Goal: Task Accomplishment & Management: Manage account settings

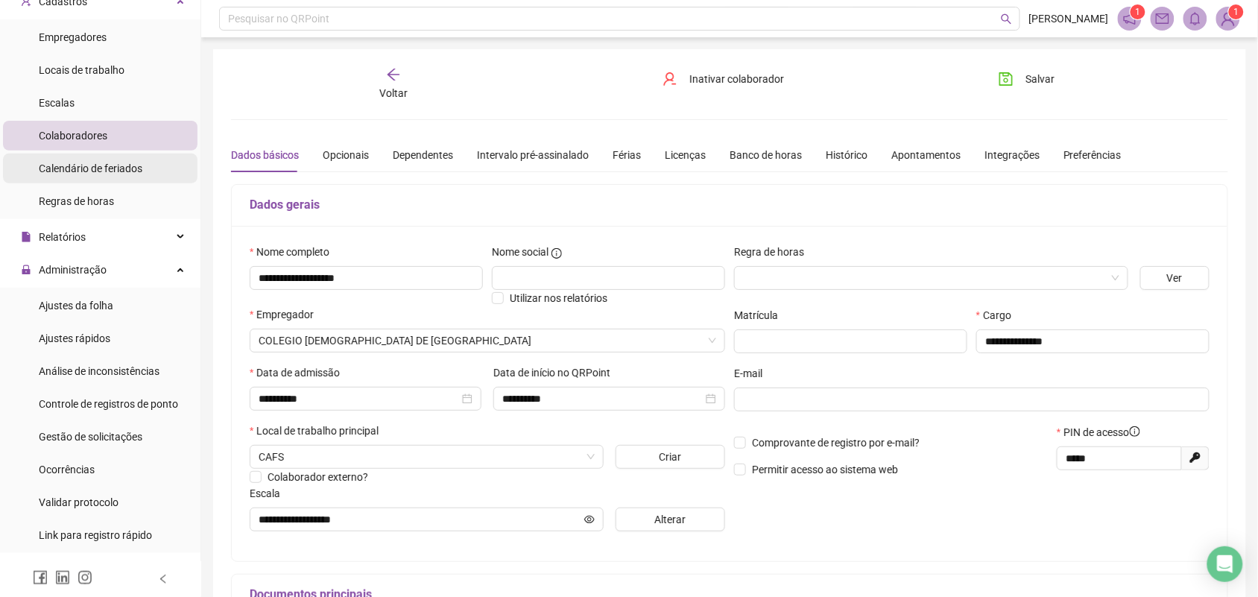
scroll to position [186, 0]
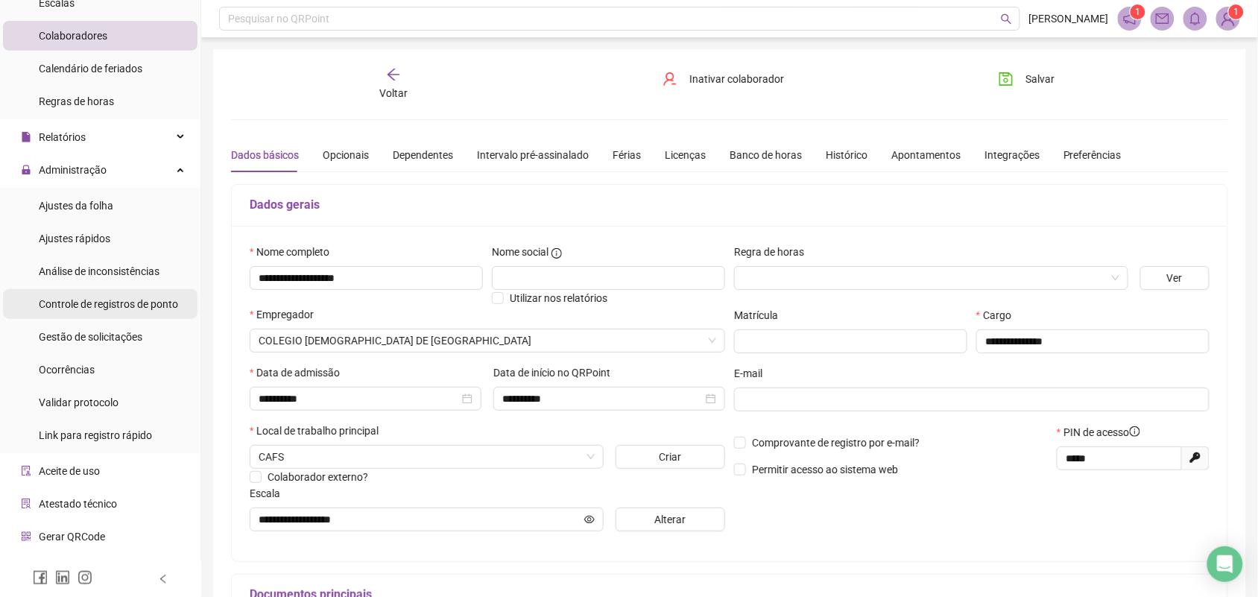
click at [116, 300] on span "Controle de registros de ponto" at bounding box center [108, 304] width 139 height 12
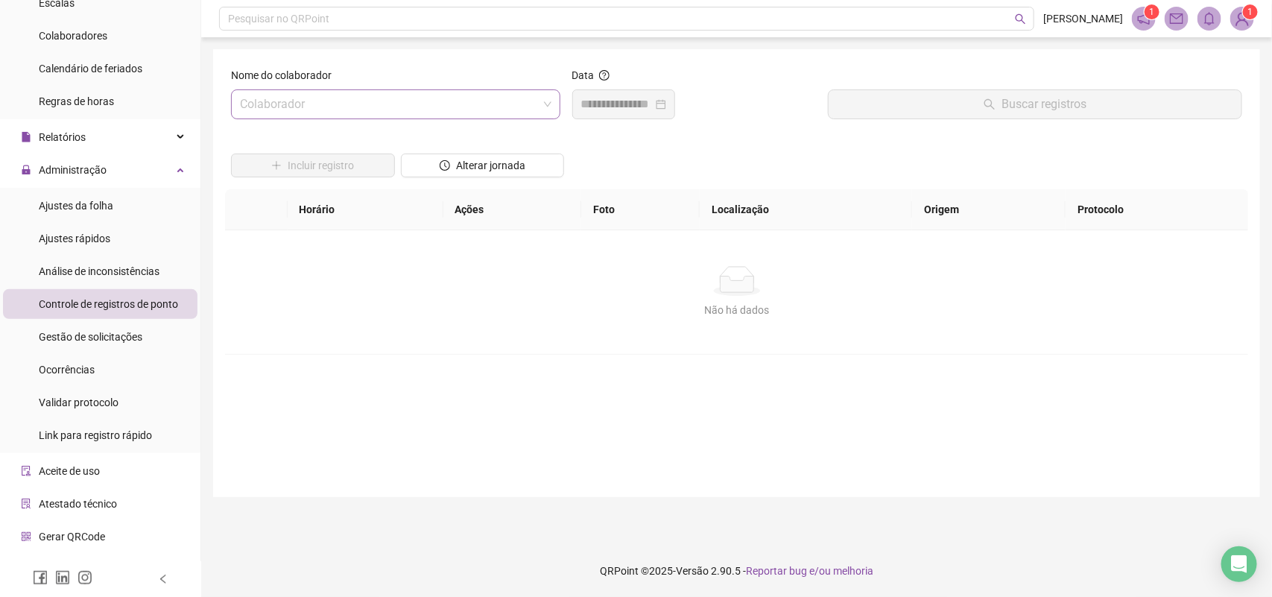
click at [371, 116] on input "search" at bounding box center [389, 104] width 298 height 28
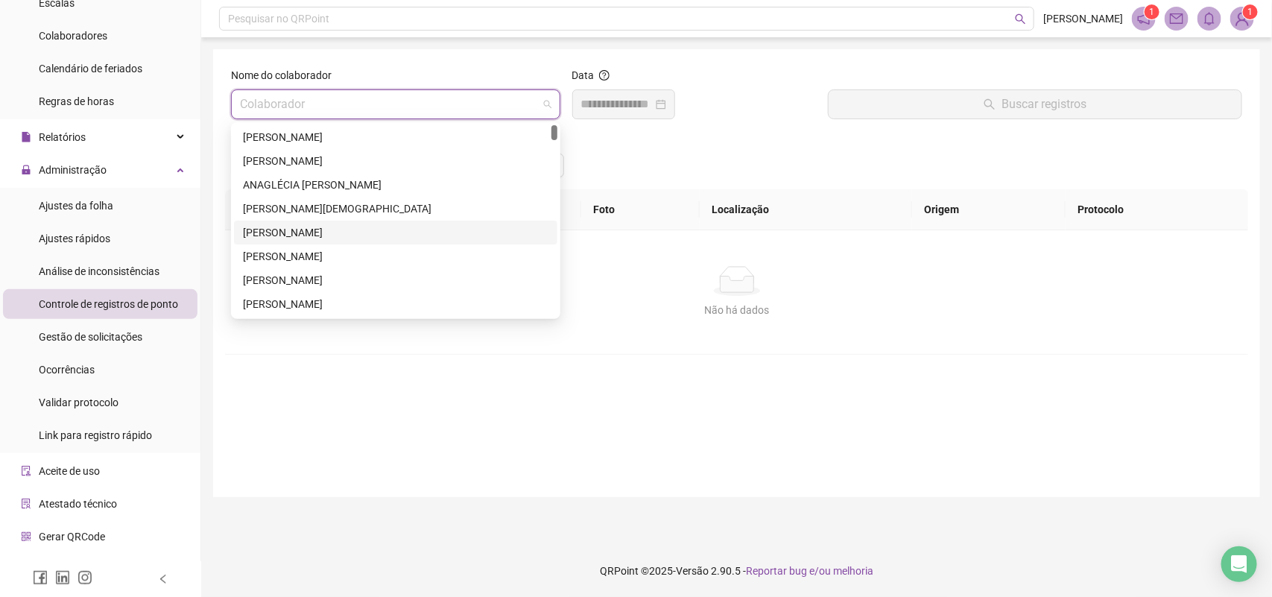
click at [334, 225] on div "[PERSON_NAME]" at bounding box center [395, 232] width 305 height 16
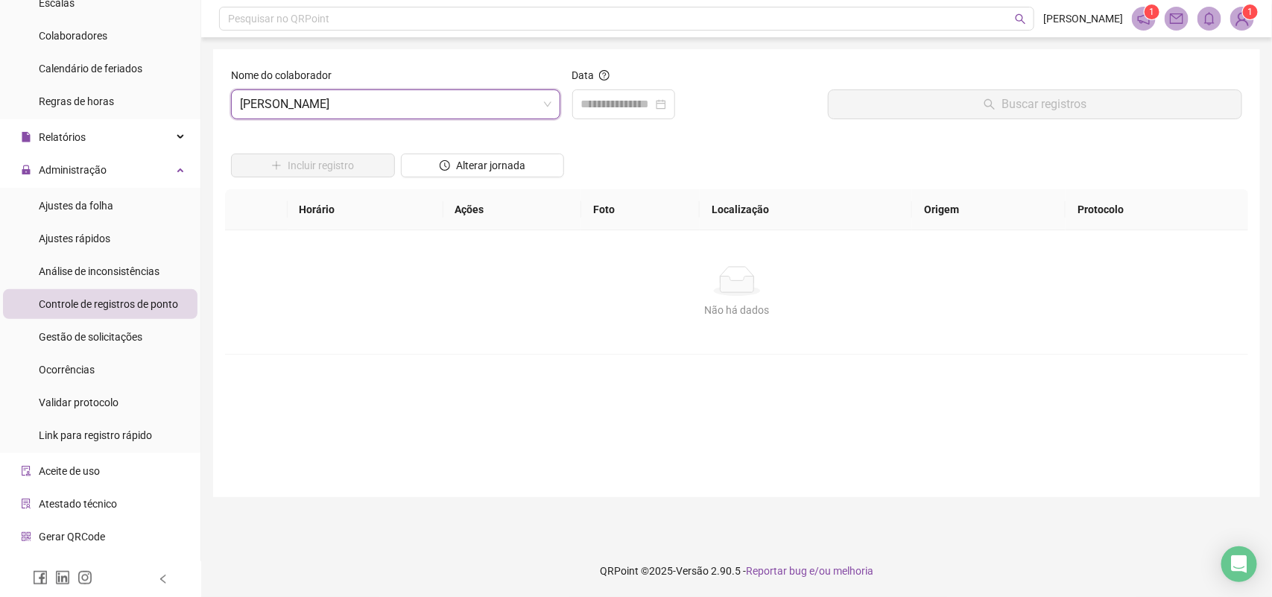
click at [598, 369] on form "Nome do colaborador [PERSON_NAME] de [PERSON_NAME] de Jesus Data Buscar registr…" at bounding box center [736, 273] width 1011 height 412
click at [110, 335] on span "Gestão de solicitações" at bounding box center [91, 337] width 104 height 12
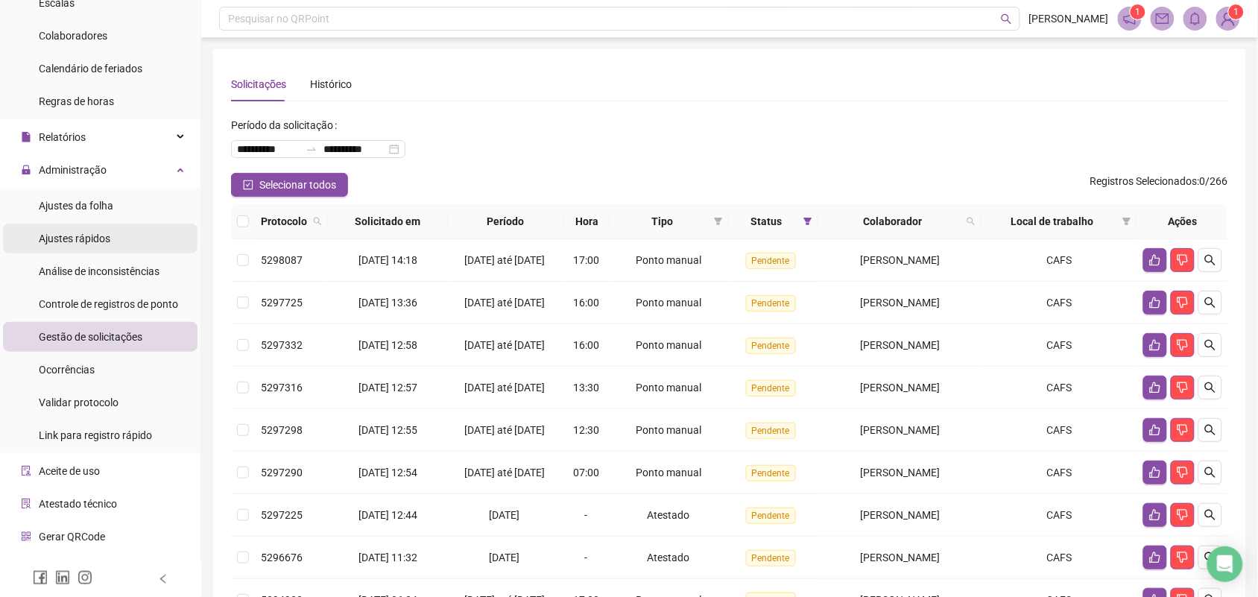
click at [79, 241] on span "Ajustes rápidos" at bounding box center [75, 238] width 72 height 12
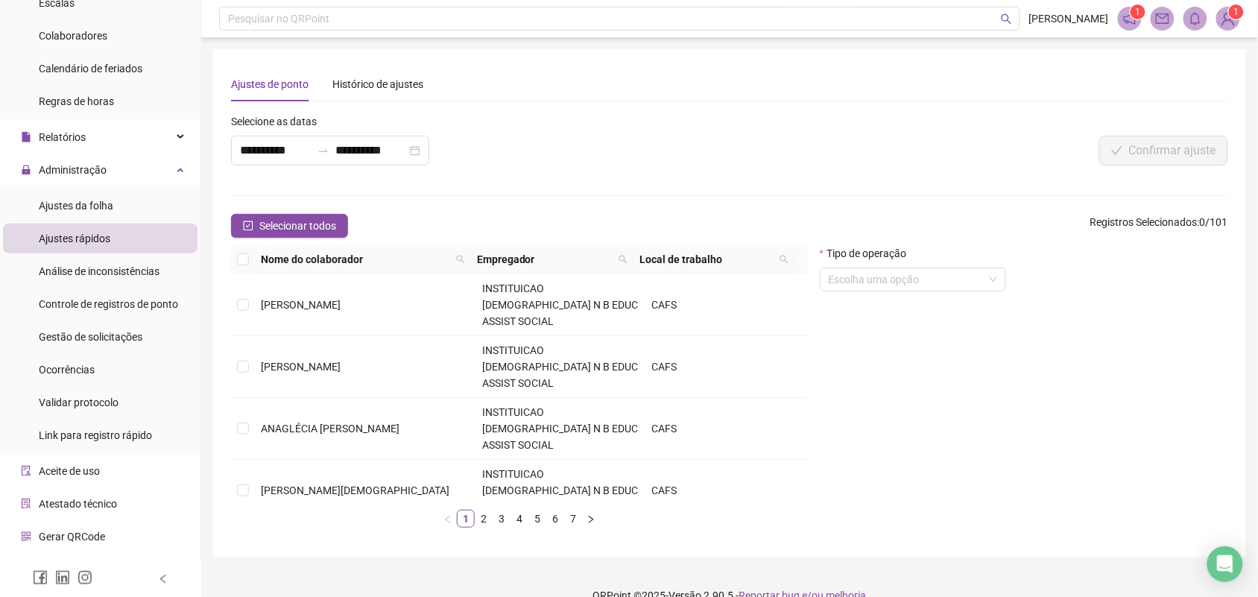
click at [581, 522] on td "INSTITUICAO [DEMOGRAPHIC_DATA] N B EDUC ASSIST SOCIAL" at bounding box center [561, 553] width 169 height 62
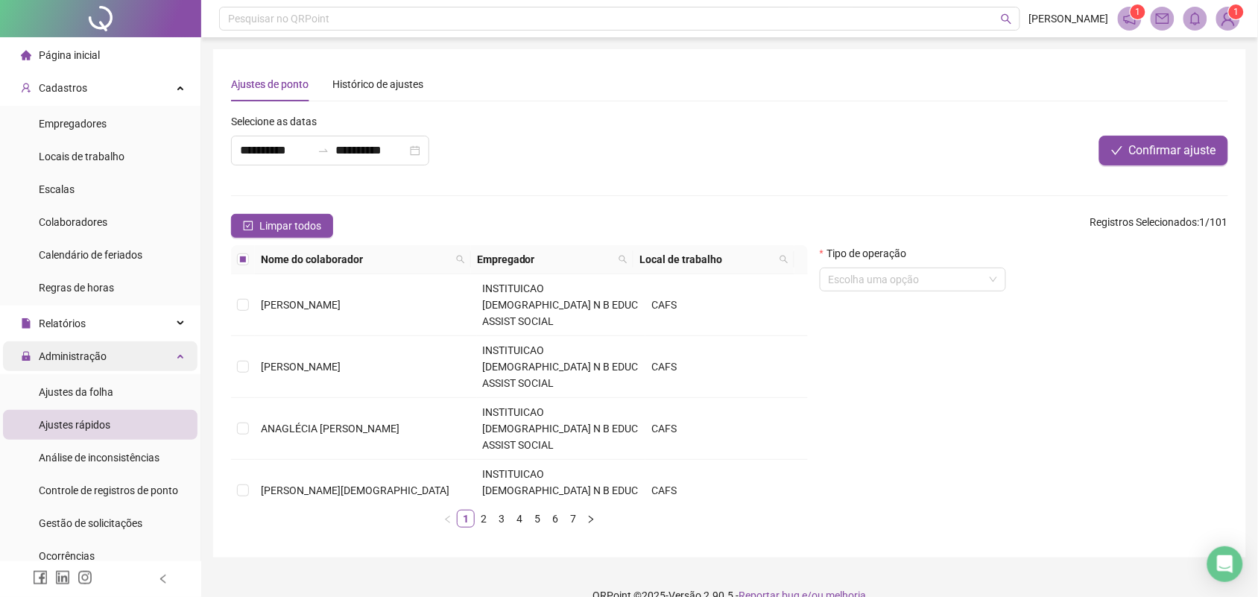
click at [113, 359] on div "Administração" at bounding box center [100, 356] width 194 height 30
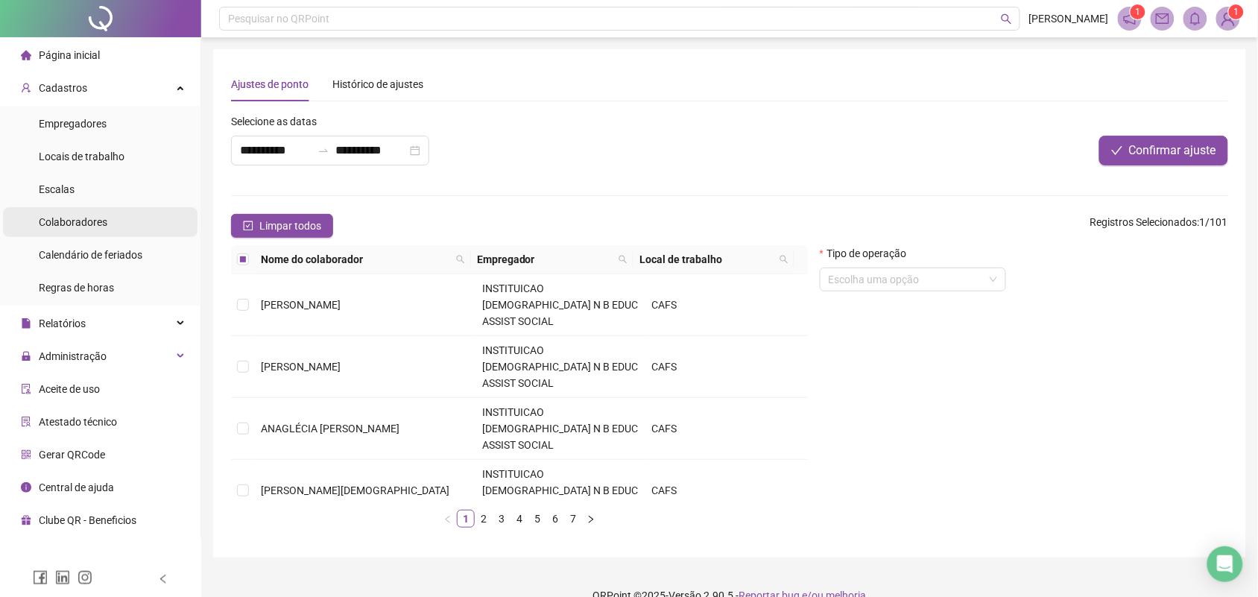
click at [86, 221] on span "Colaboradores" at bounding box center [73, 222] width 69 height 12
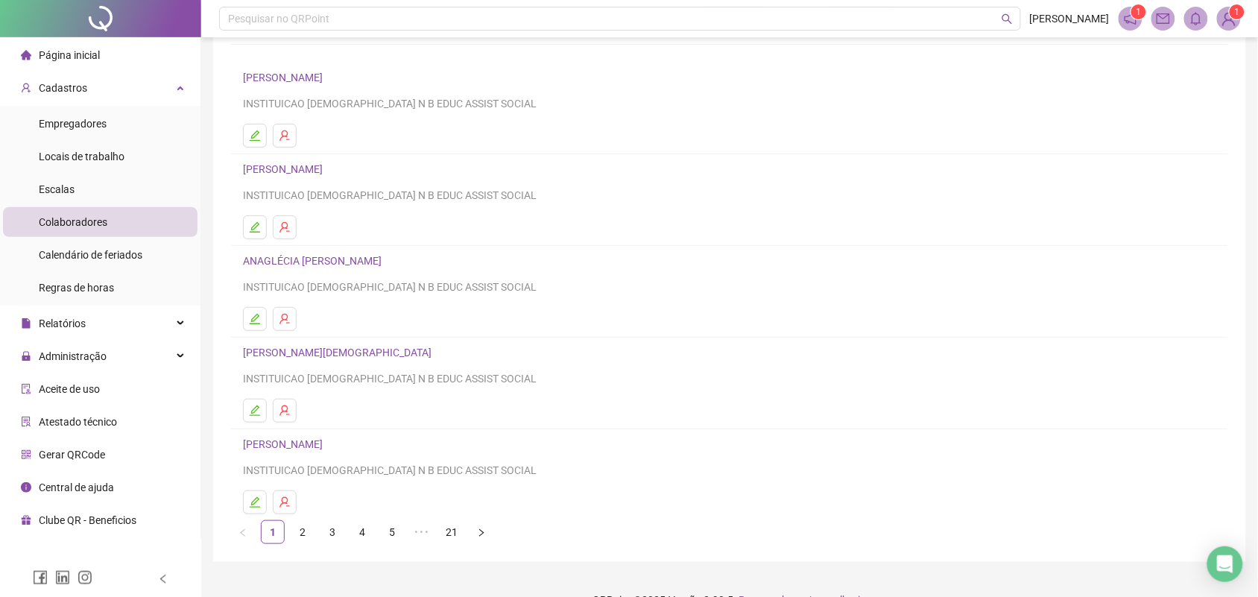
scroll to position [127, 0]
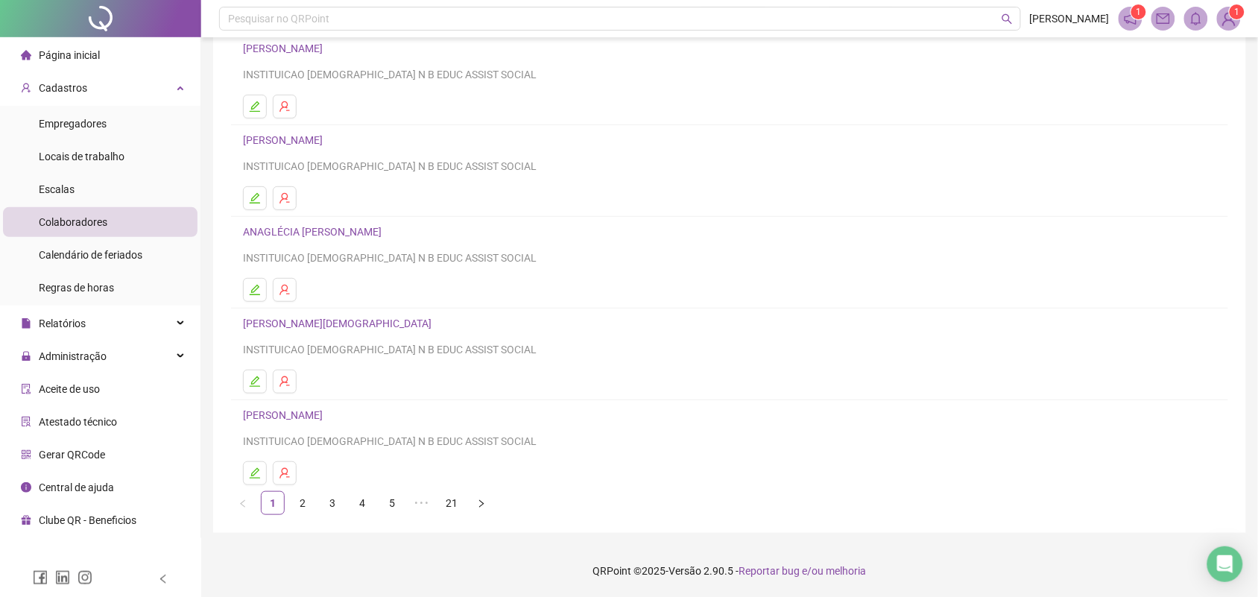
drag, startPoint x: 310, startPoint y: 408, endPoint x: 317, endPoint y: 417, distance: 11.2
click at [311, 409] on link "[PERSON_NAME]" at bounding box center [285, 415] width 84 height 12
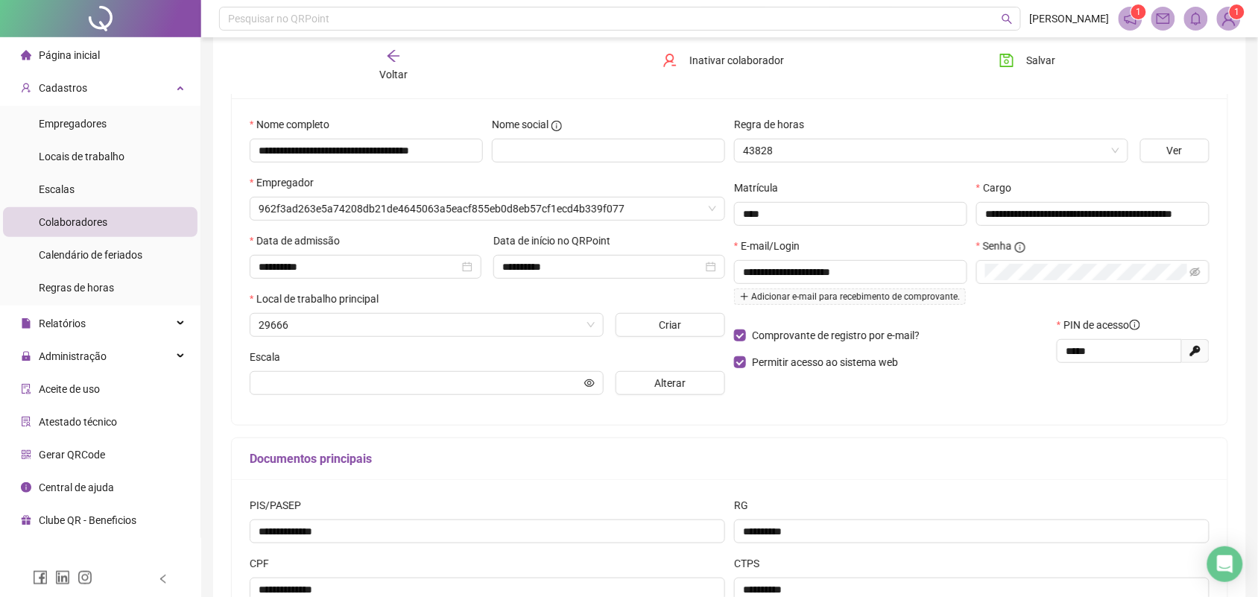
scroll to position [134, 0]
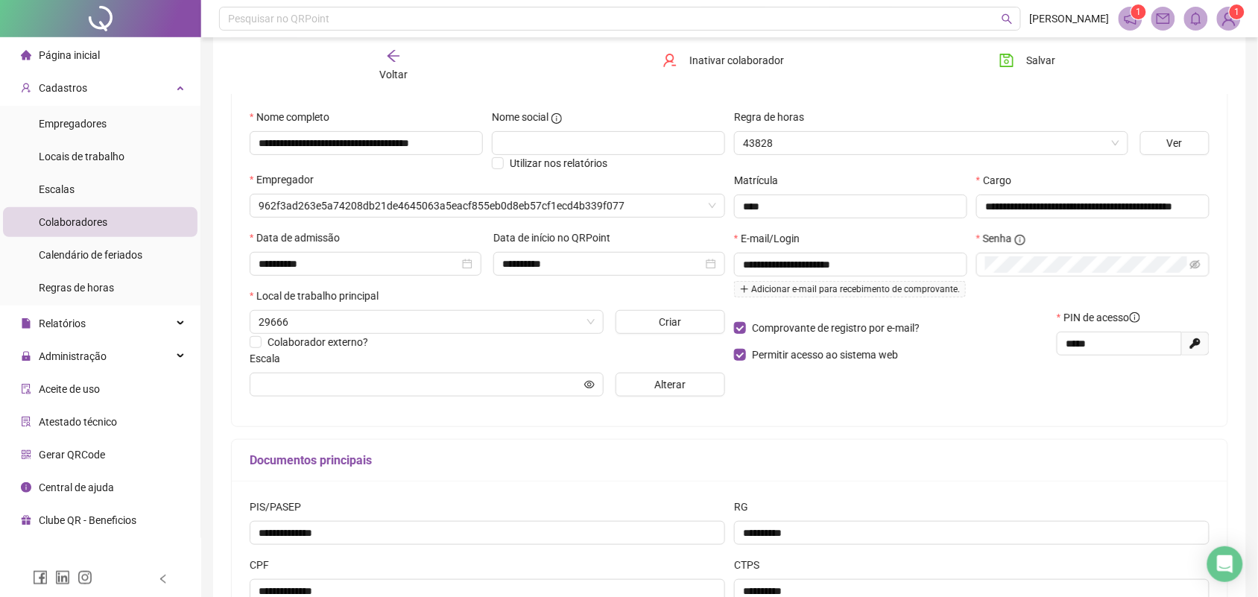
type input "**********"
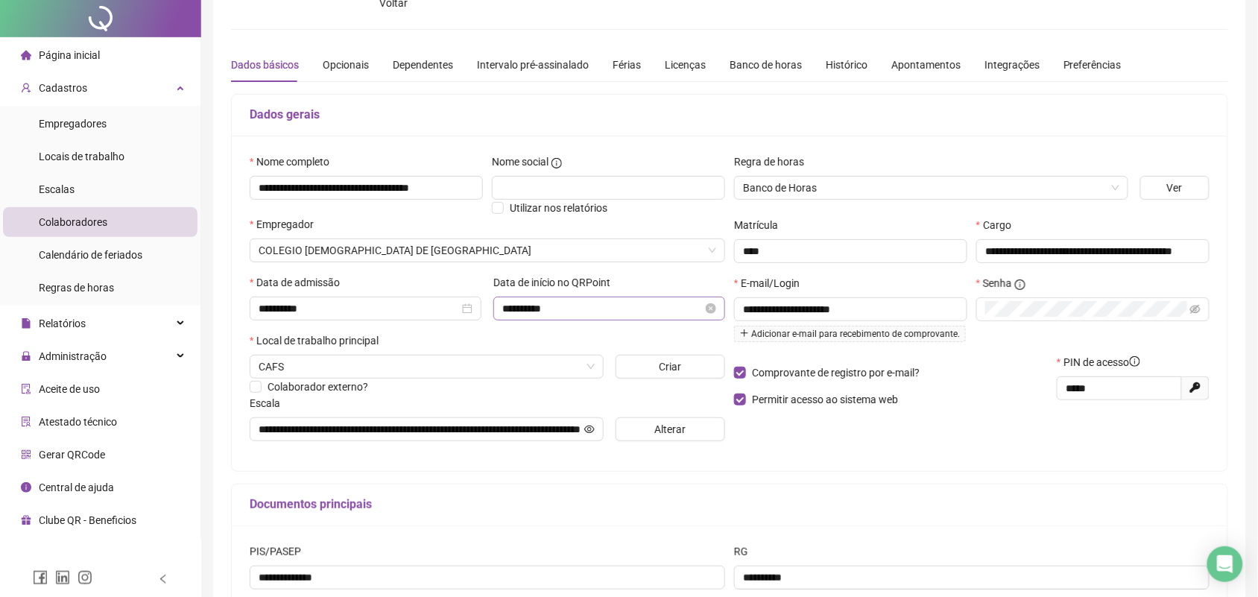
scroll to position [0, 0]
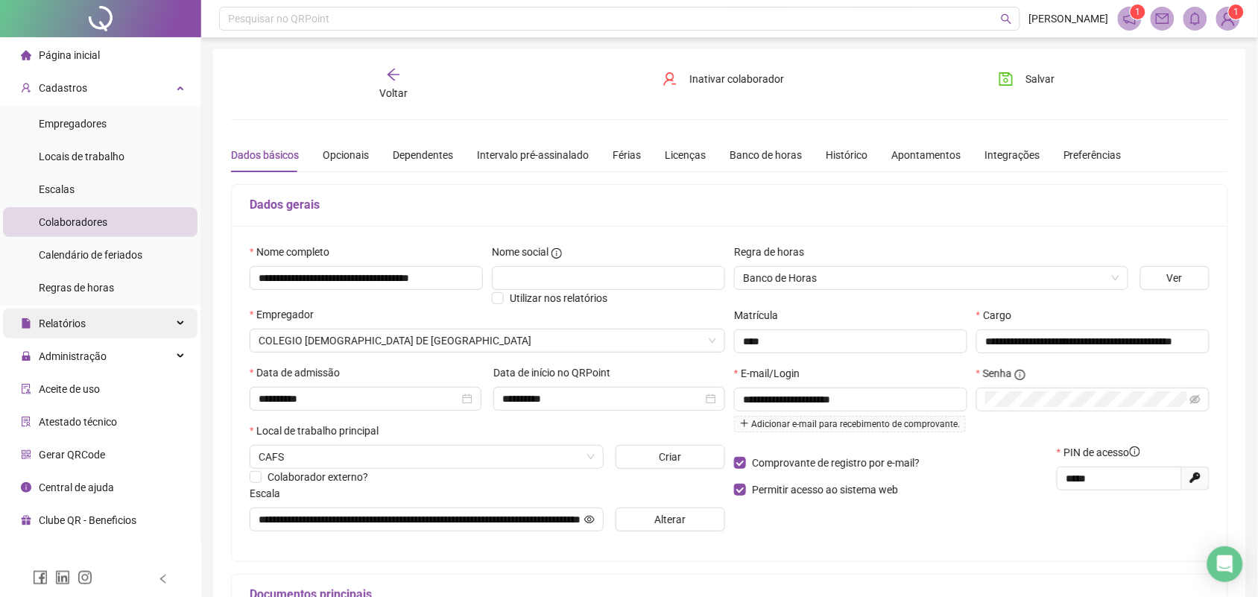
click at [117, 324] on div "Relatórios" at bounding box center [100, 323] width 194 height 30
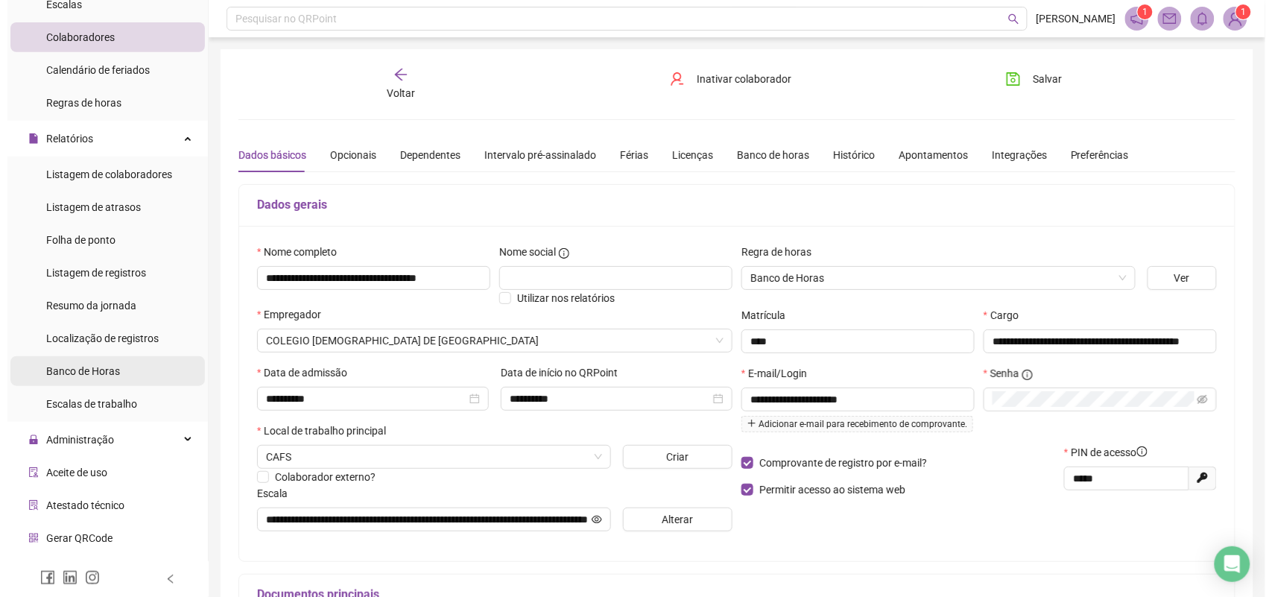
scroll to position [186, 0]
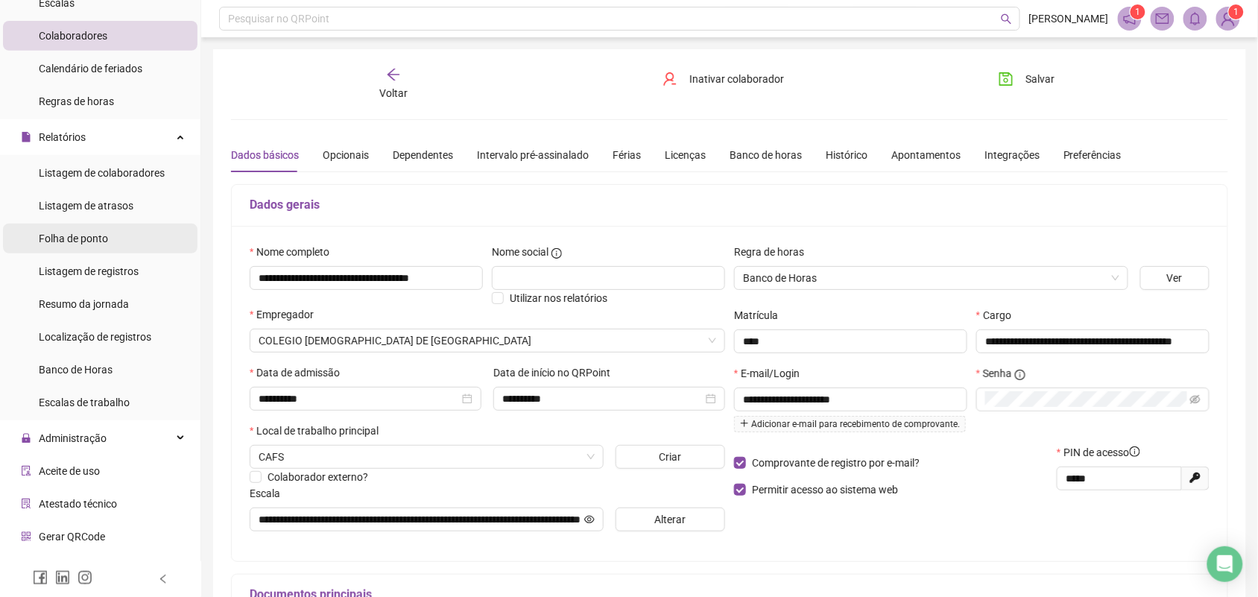
click at [94, 243] on span "Folha de ponto" at bounding box center [73, 238] width 69 height 12
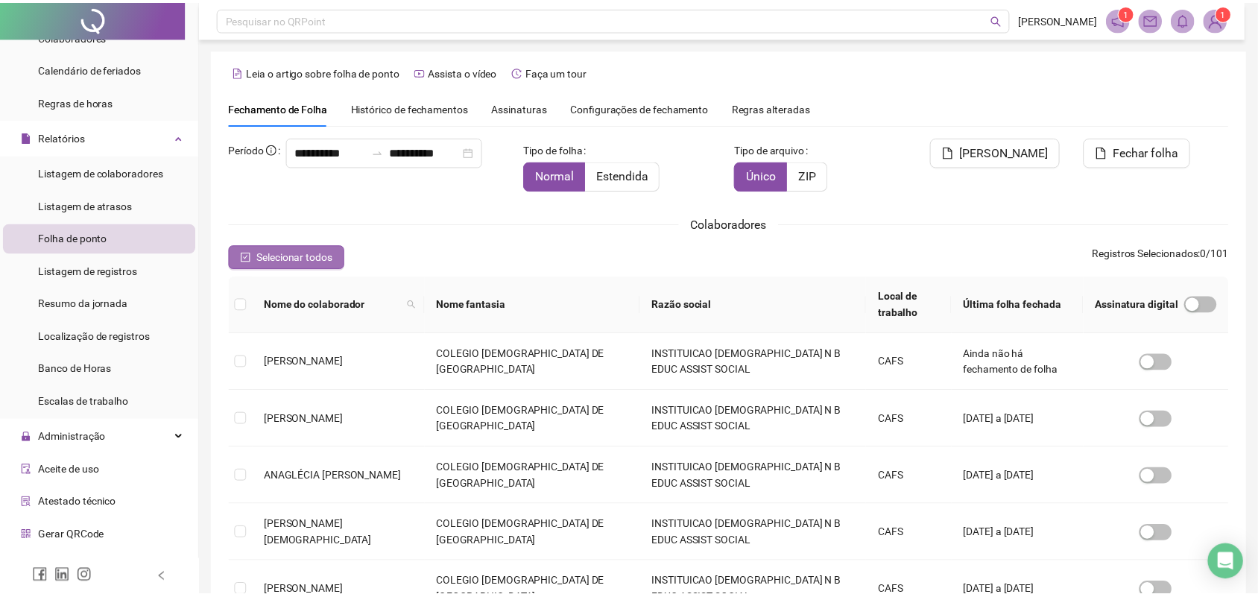
scroll to position [7, 0]
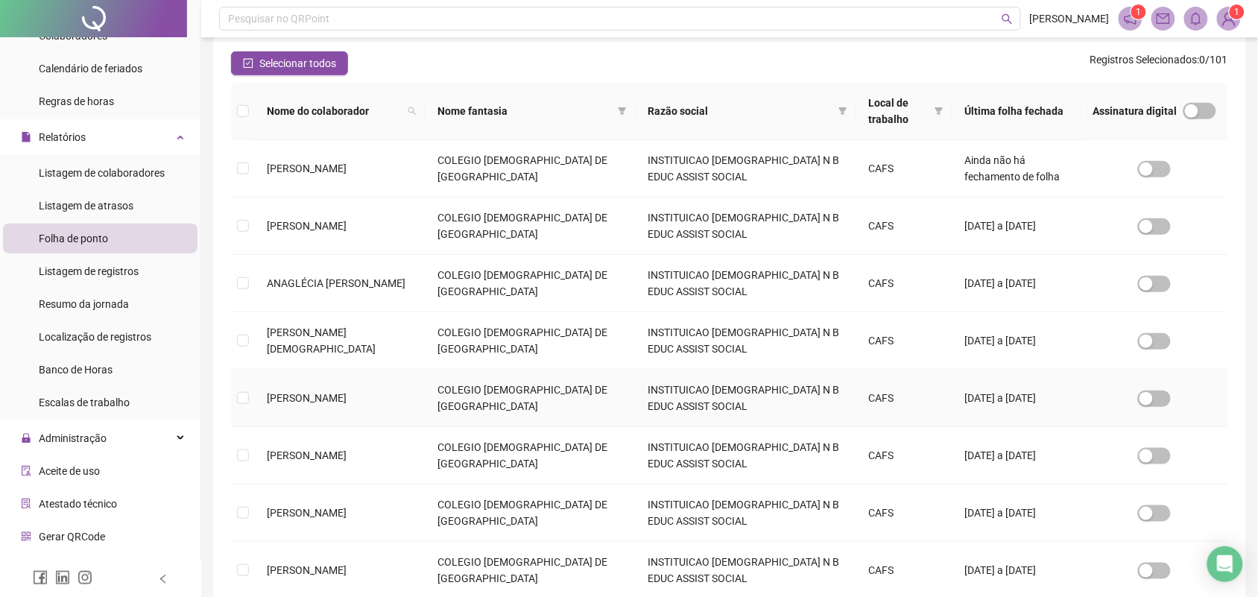
click at [390, 410] on td "[PERSON_NAME]" at bounding box center [340, 398] width 171 height 57
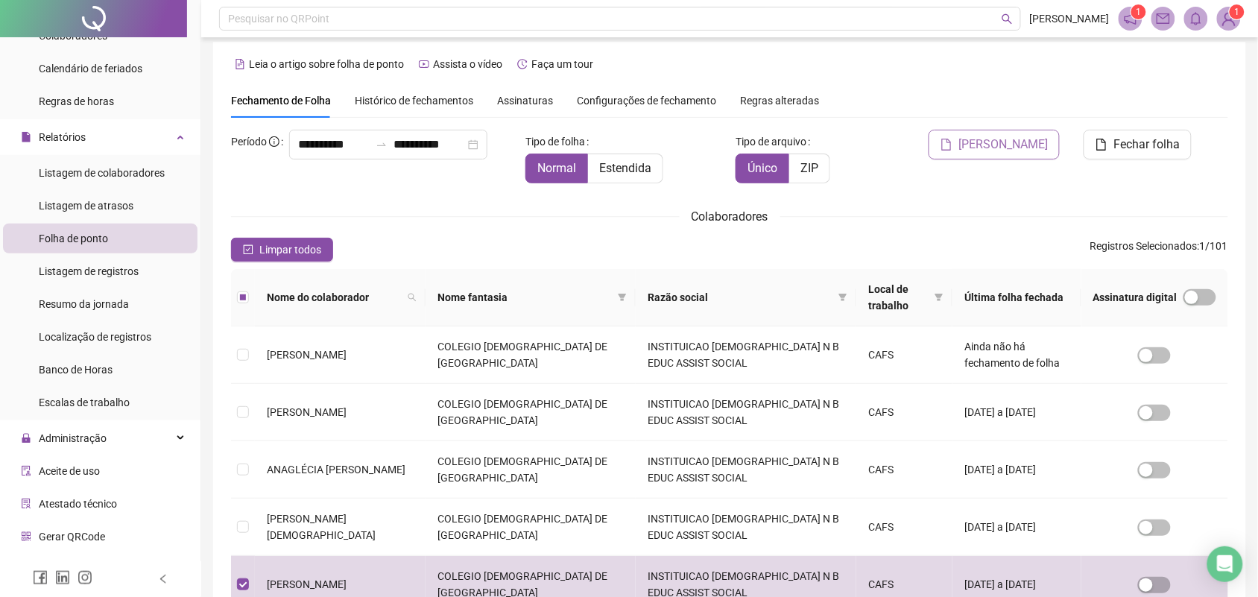
click at [1003, 148] on span "[PERSON_NAME]" at bounding box center [1002, 145] width 89 height 18
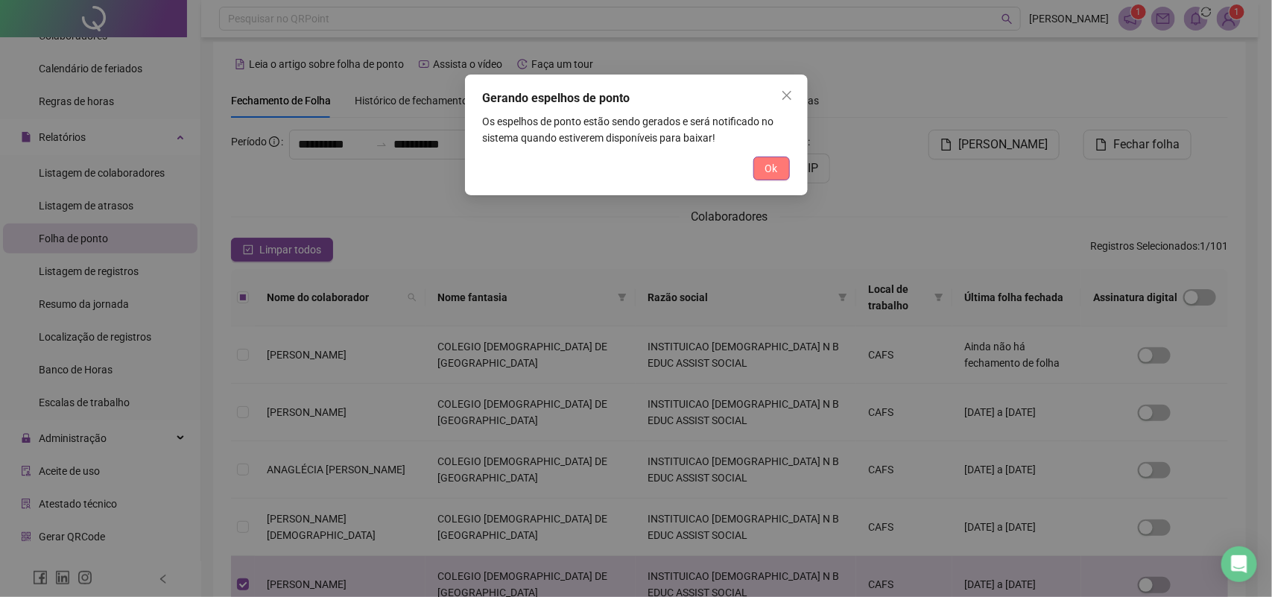
click at [761, 162] on button "Ok" at bounding box center [771, 168] width 37 height 24
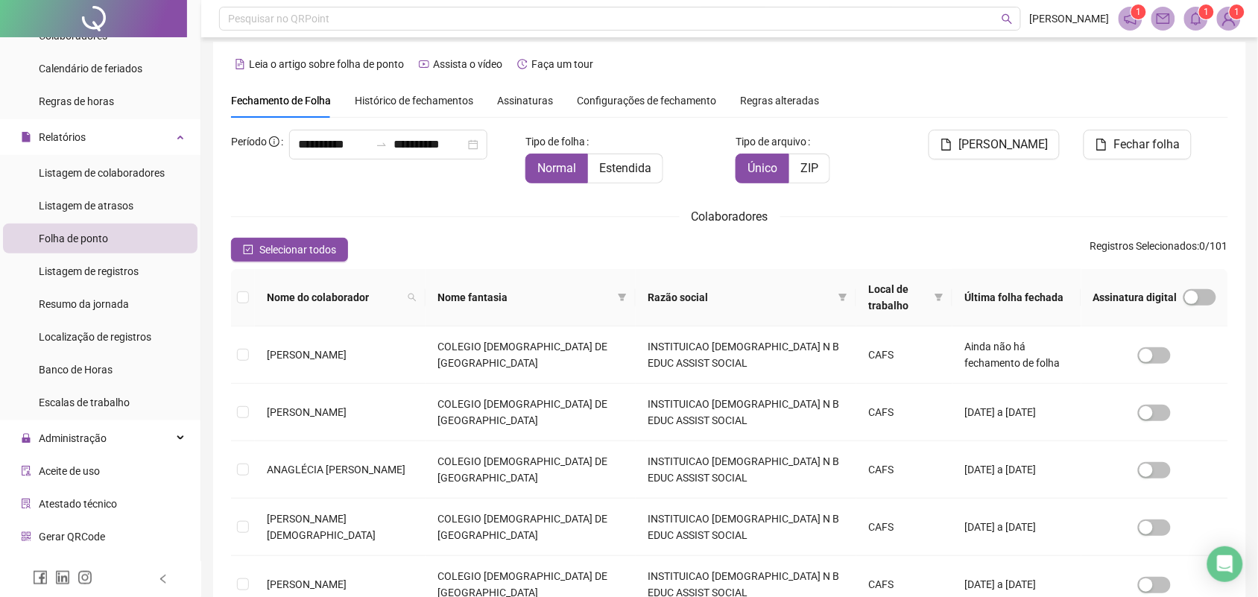
click at [1138, 20] on span at bounding box center [1130, 19] width 24 height 24
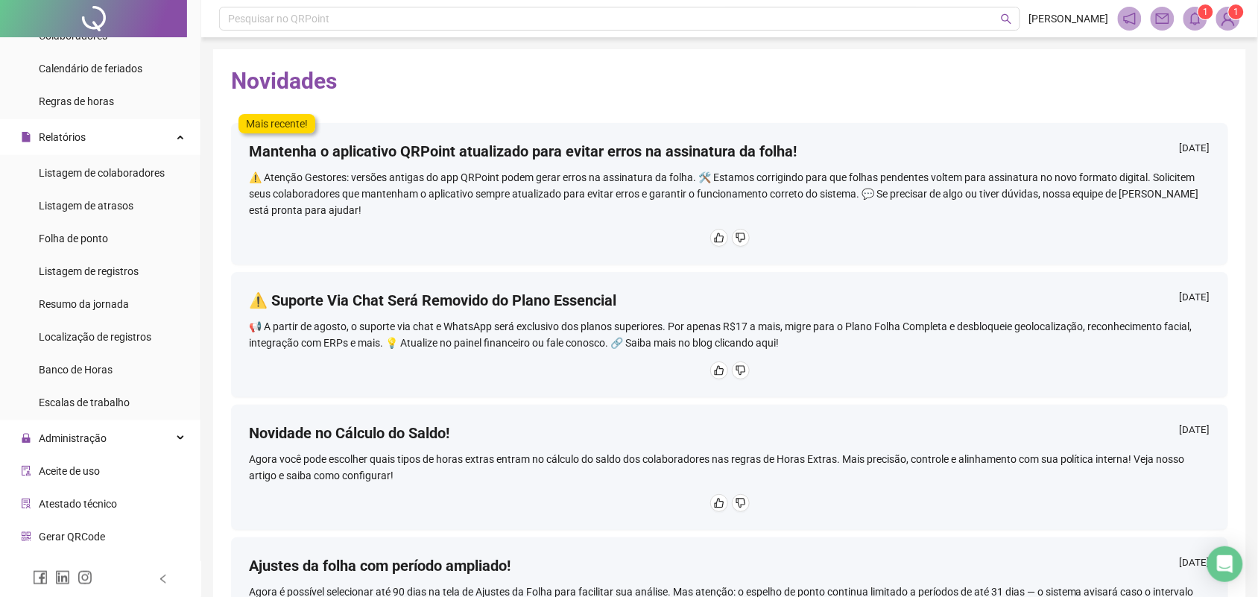
click at [1159, 21] on icon "mail" at bounding box center [1162, 18] width 13 height 13
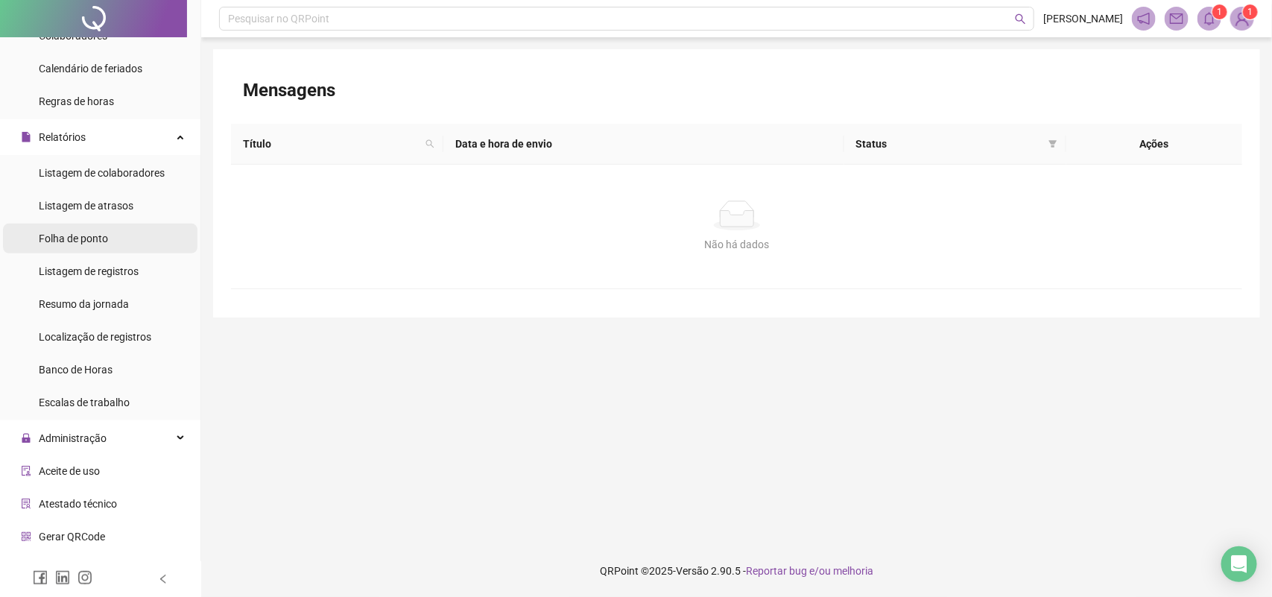
click at [79, 238] on span "Folha de ponto" at bounding box center [73, 238] width 69 height 12
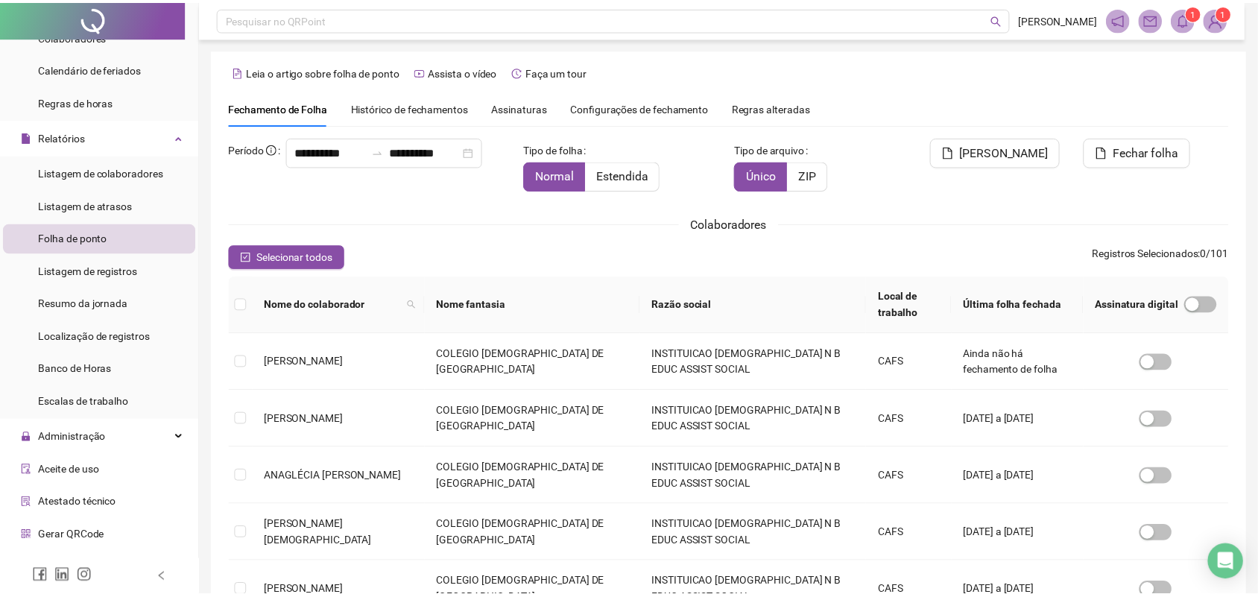
scroll to position [7, 0]
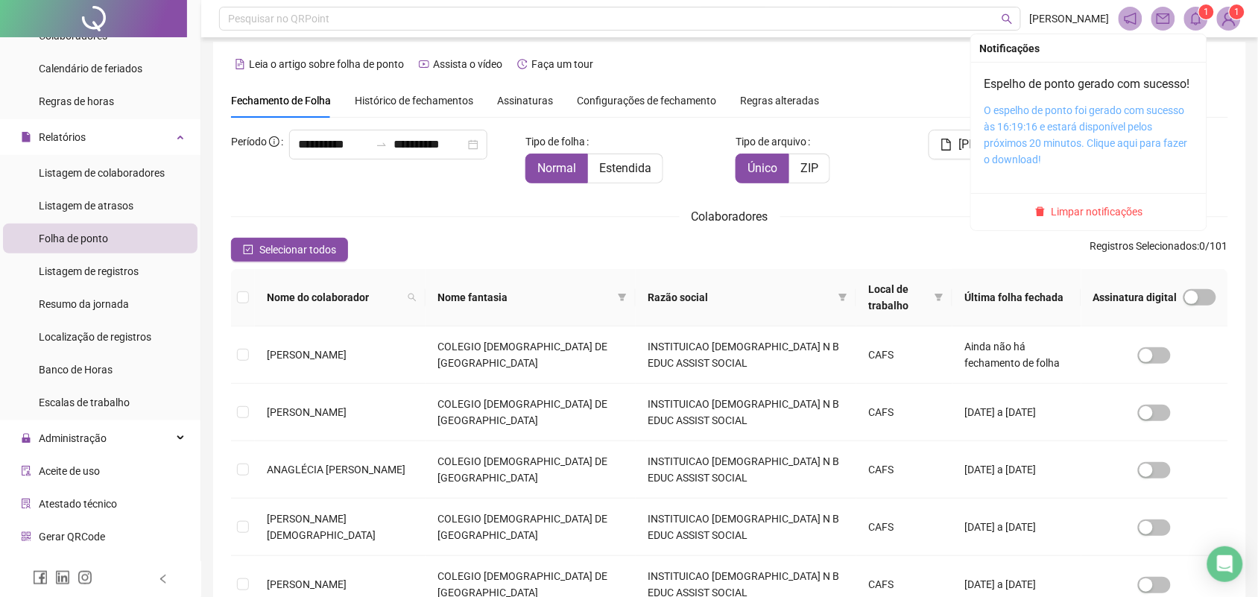
click at [1073, 150] on link "O espelho de ponto foi gerado com sucesso às 16:19:16 e estará disponível pelos…" at bounding box center [1085, 134] width 203 height 61
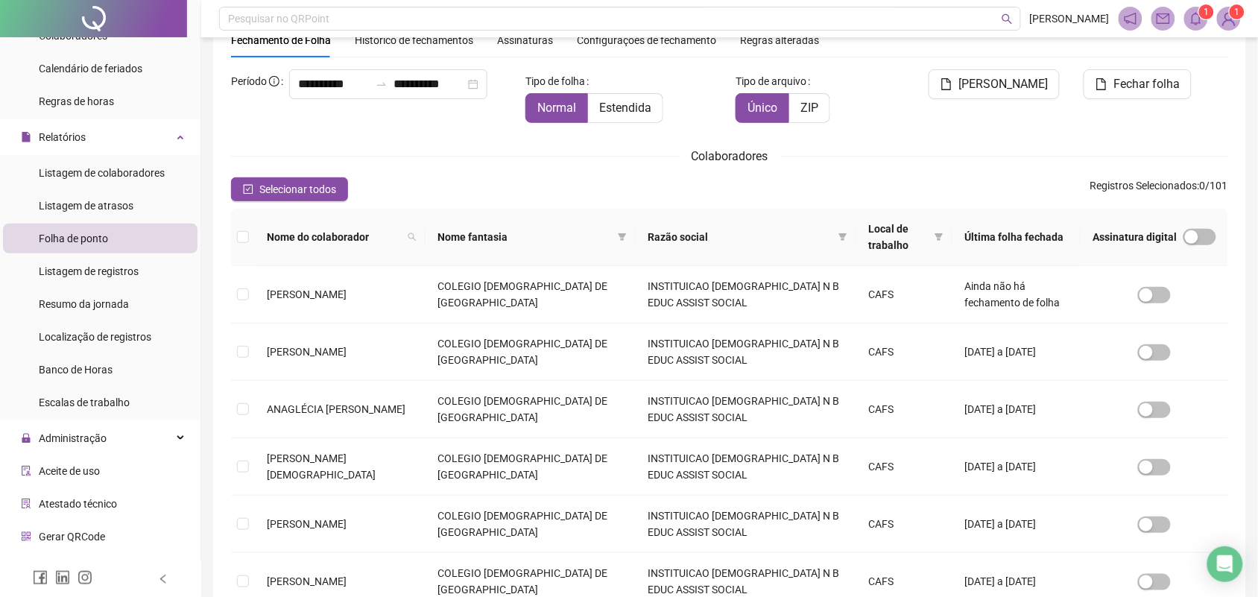
scroll to position [101, 0]
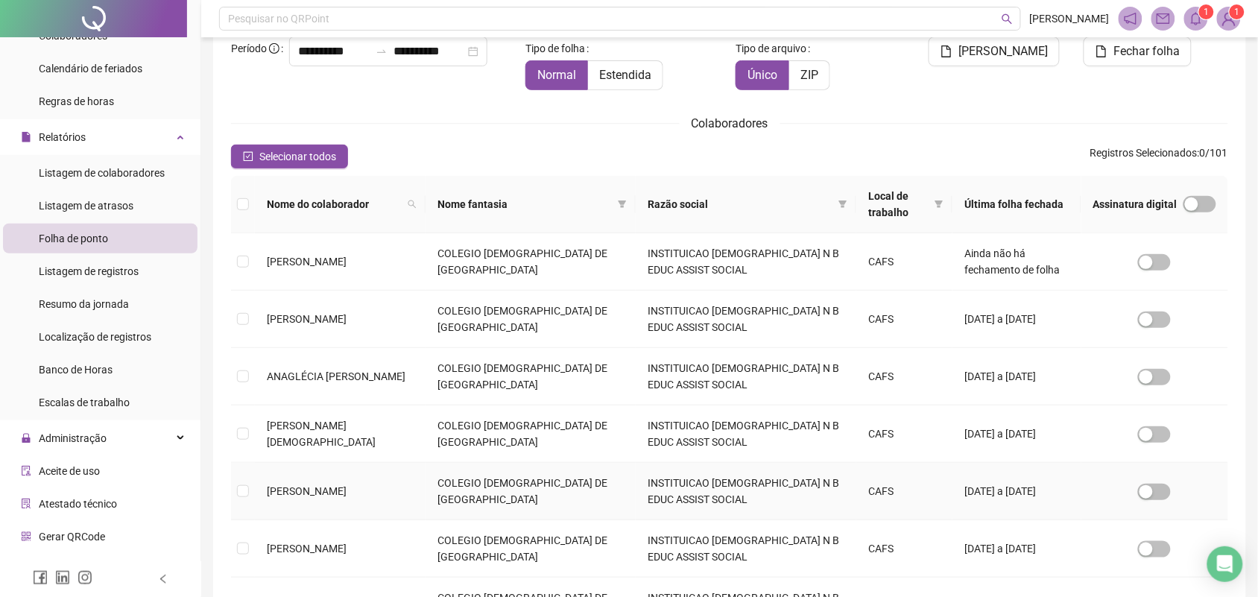
click at [386, 501] on td "[PERSON_NAME]" at bounding box center [340, 491] width 171 height 57
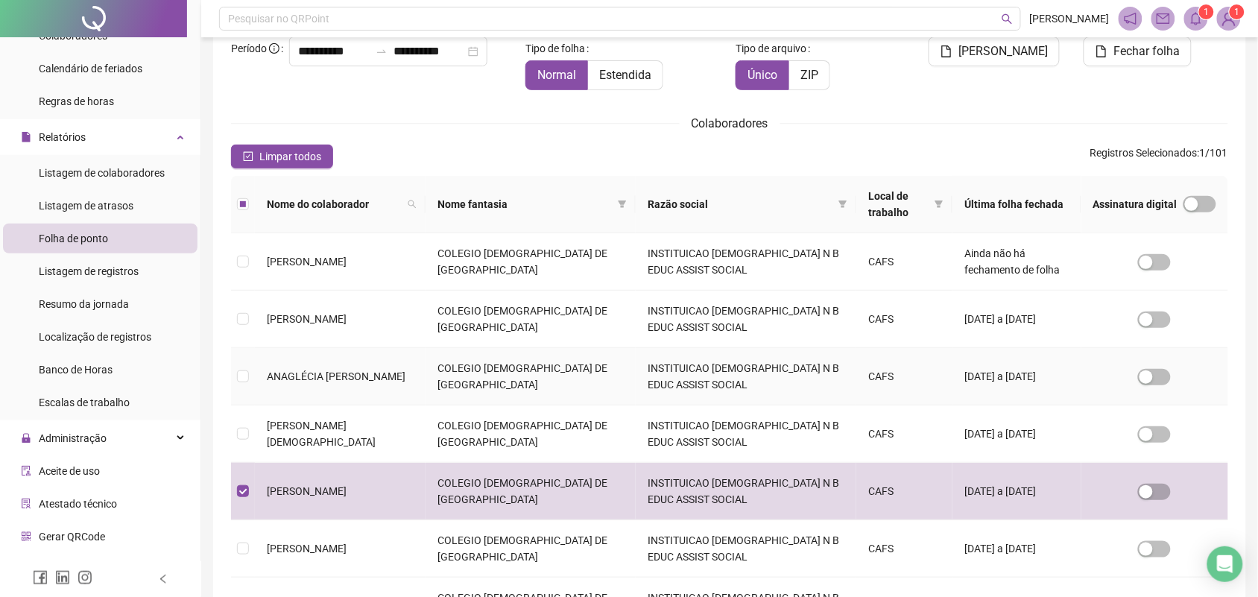
scroll to position [7, 0]
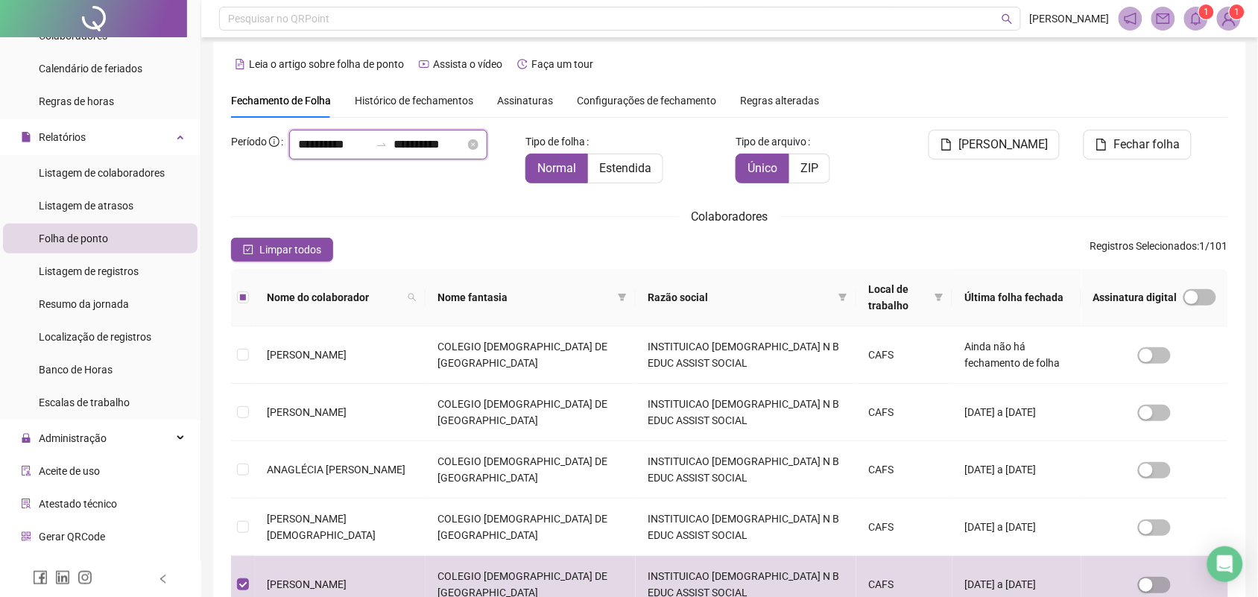
click at [298, 153] on input "**********" at bounding box center [334, 145] width 72 height 18
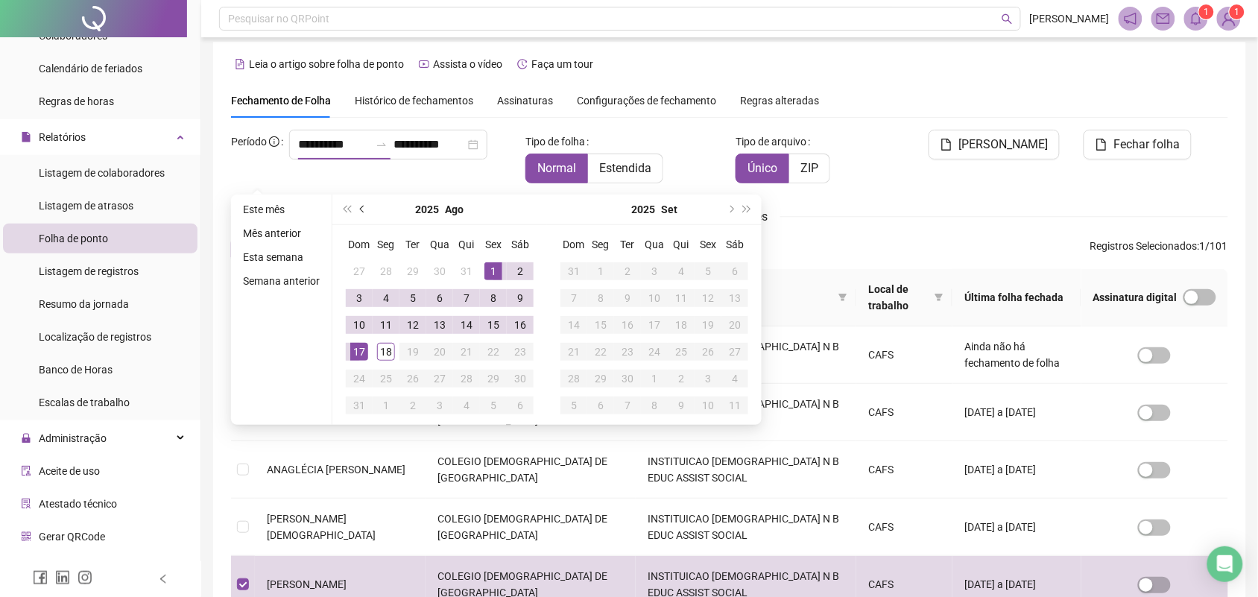
click at [361, 207] on span "prev-year" at bounding box center [363, 209] width 7 height 7
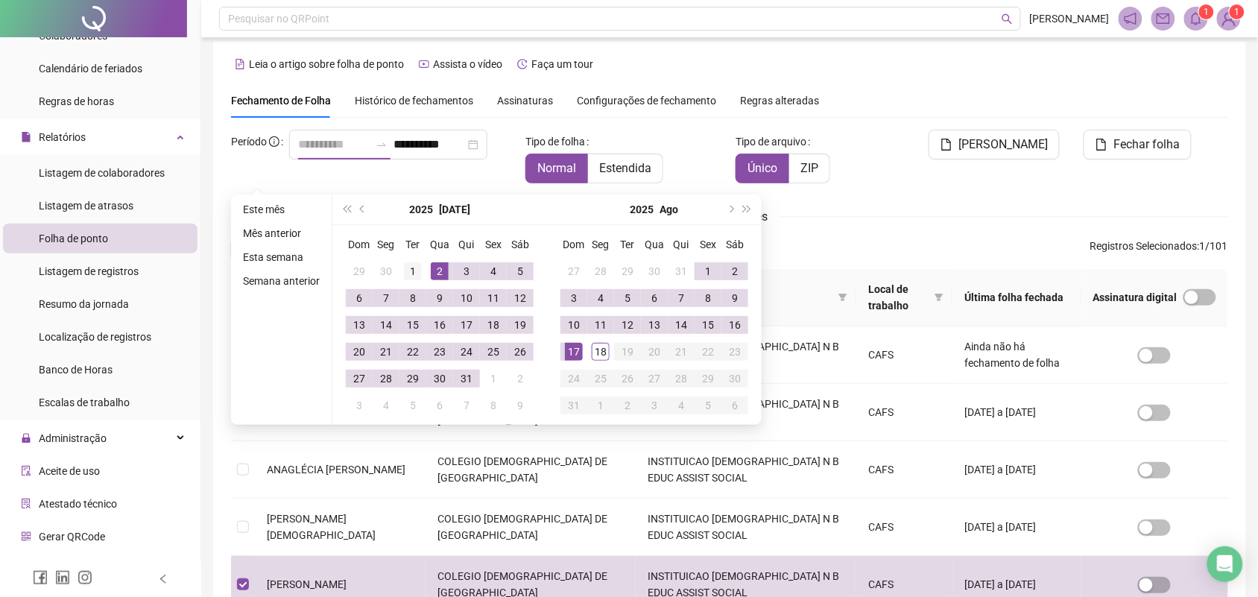
type input "**********"
click at [410, 270] on div "1" at bounding box center [413, 271] width 18 height 18
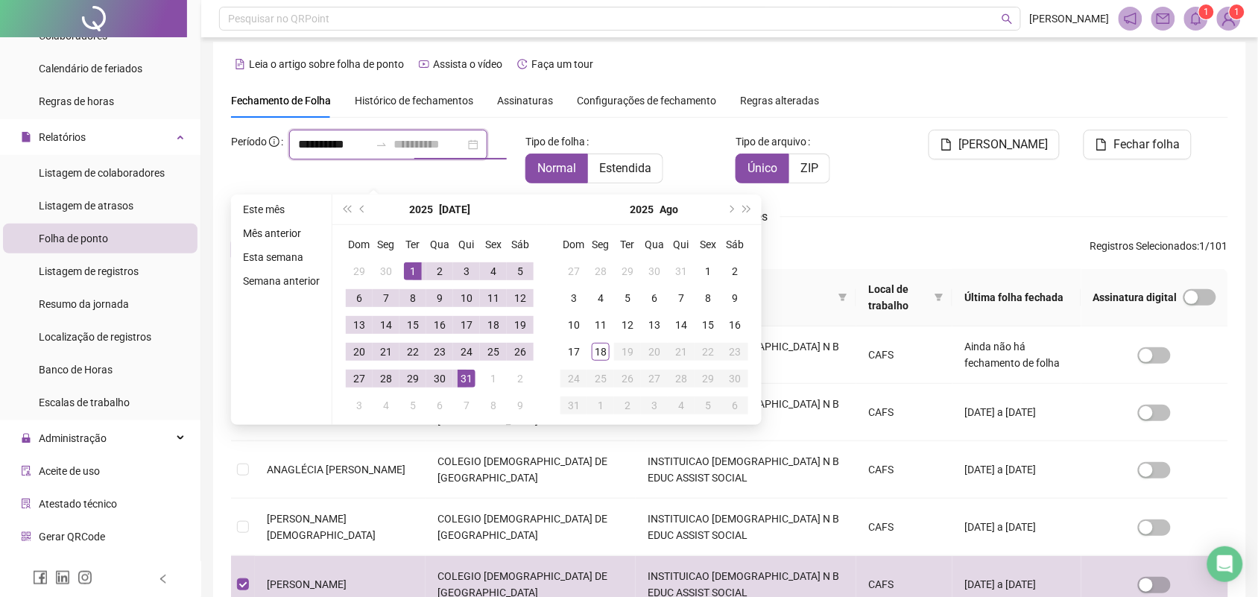
type input "**********"
click at [458, 384] on div "31" at bounding box center [466, 379] width 18 height 18
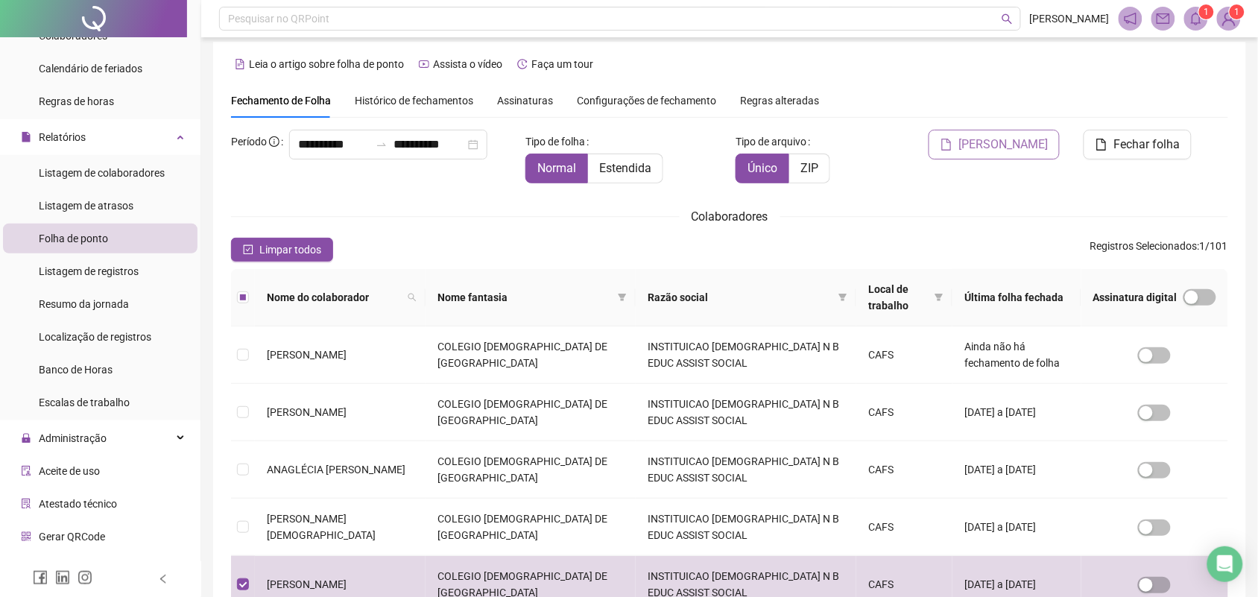
click at [1027, 143] on span "[PERSON_NAME]" at bounding box center [1002, 145] width 89 height 18
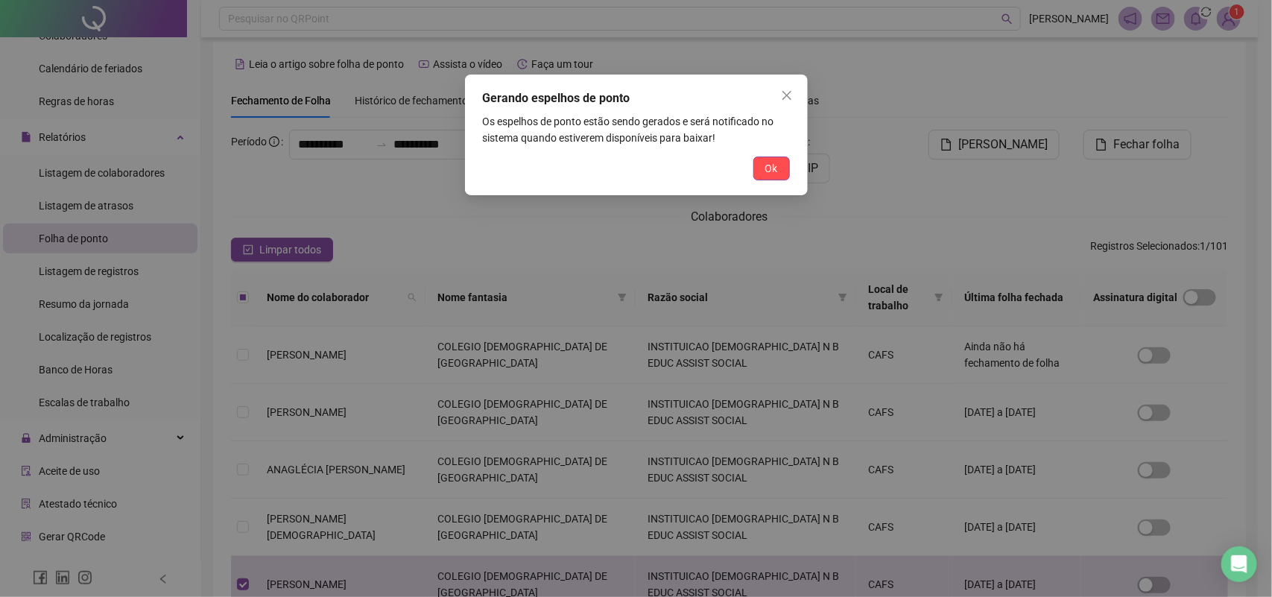
drag, startPoint x: 781, startPoint y: 177, endPoint x: 773, endPoint y: 172, distance: 9.1
click at [781, 180] on button "Ok" at bounding box center [771, 168] width 37 height 24
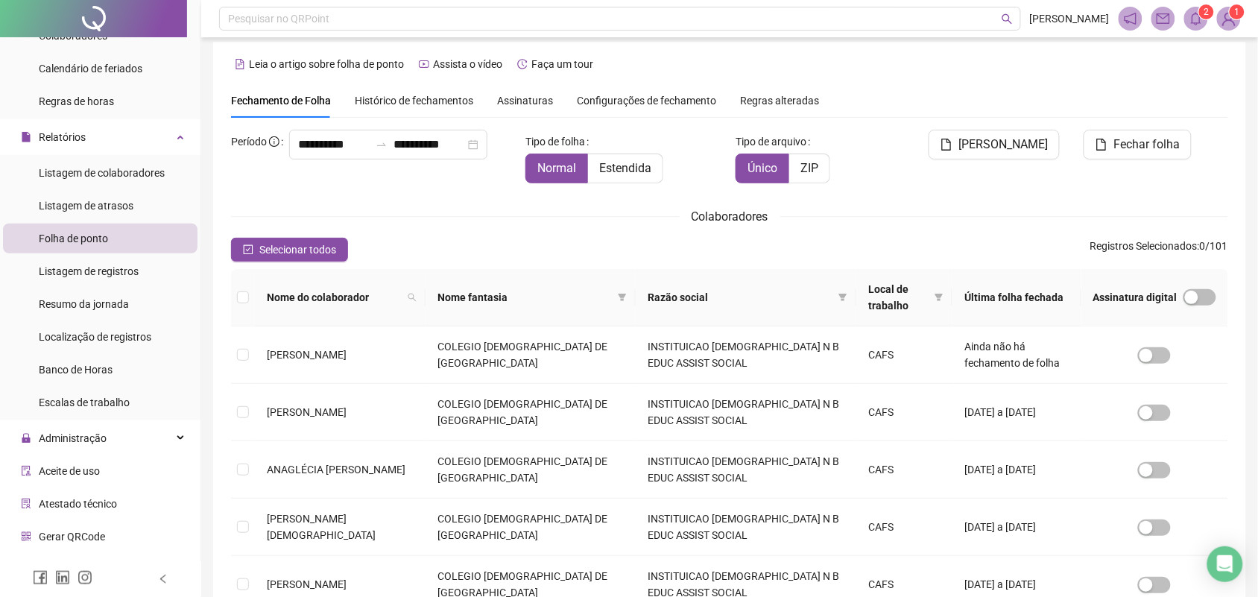
click at [1199, 13] on sup "2" at bounding box center [1206, 11] width 15 height 15
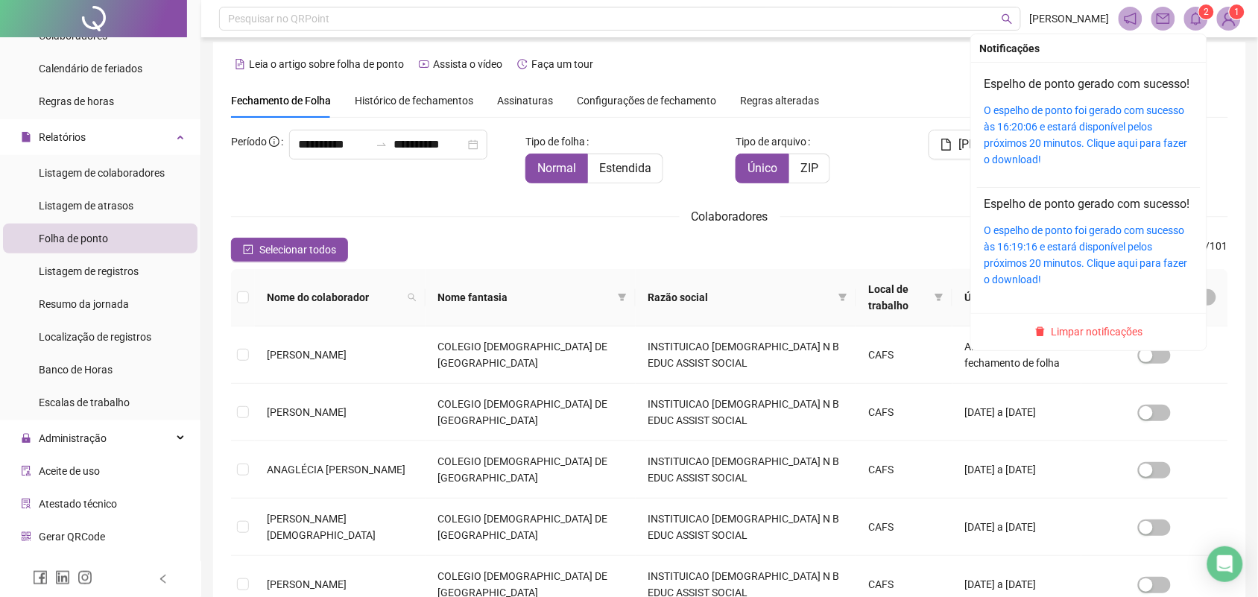
click at [1200, 16] on sup "2" at bounding box center [1206, 11] width 15 height 15
click at [1063, 144] on link "O espelho de ponto foi gerado com sucesso às 16:20:06 e estará disponível pelos…" at bounding box center [1085, 134] width 203 height 61
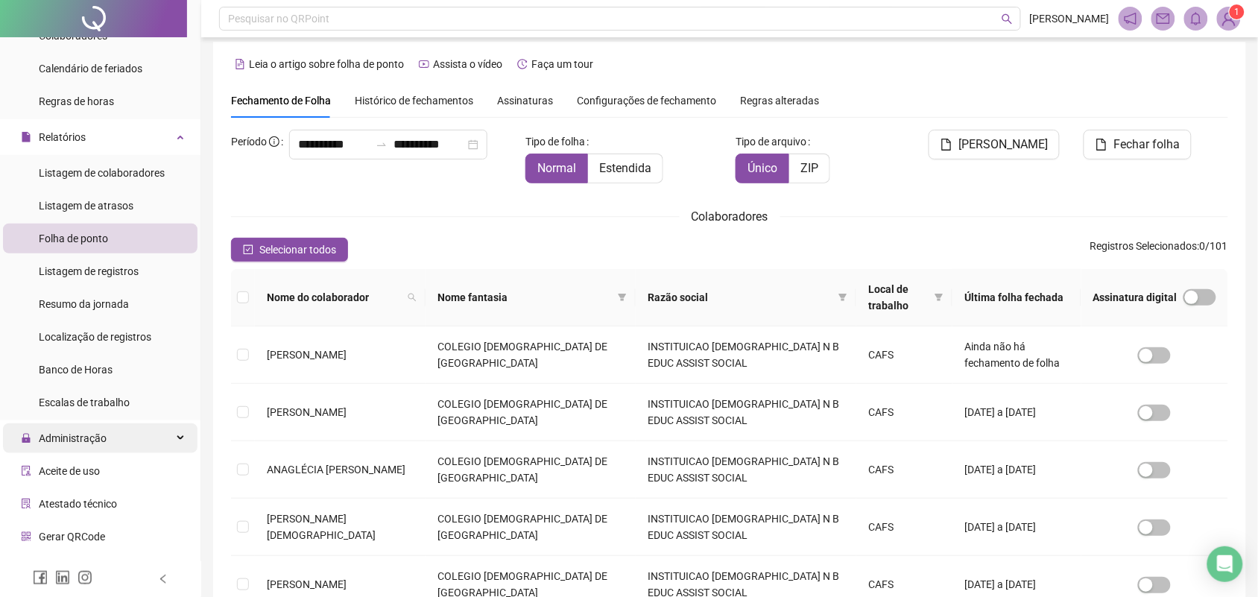
click at [120, 442] on div "Administração" at bounding box center [100, 438] width 194 height 30
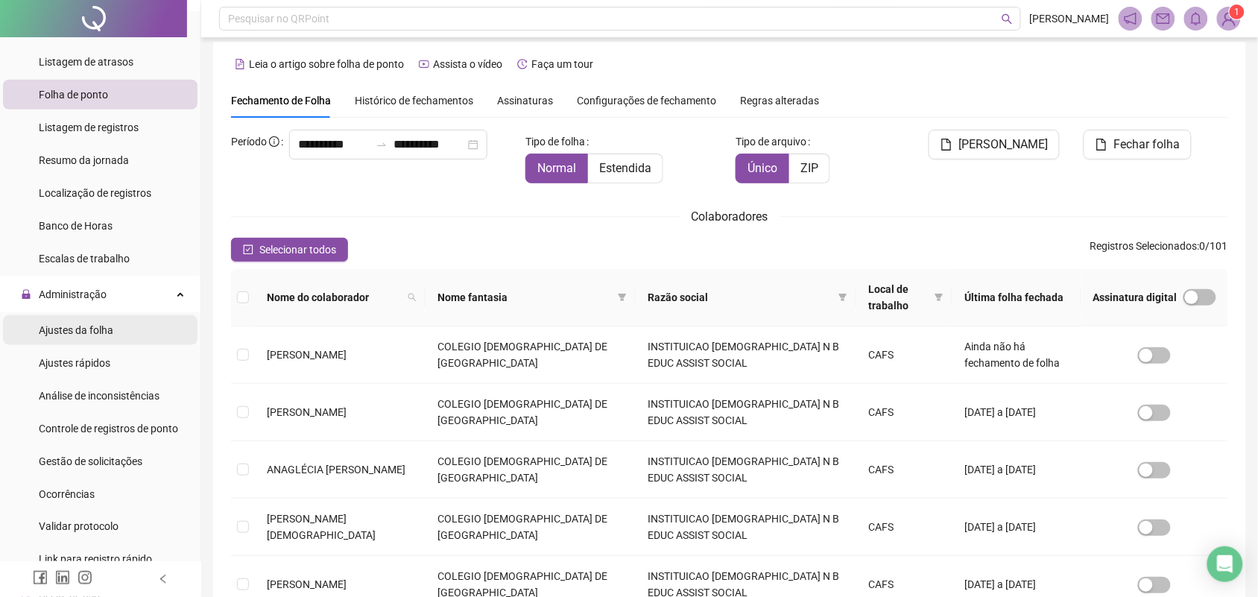
scroll to position [373, 0]
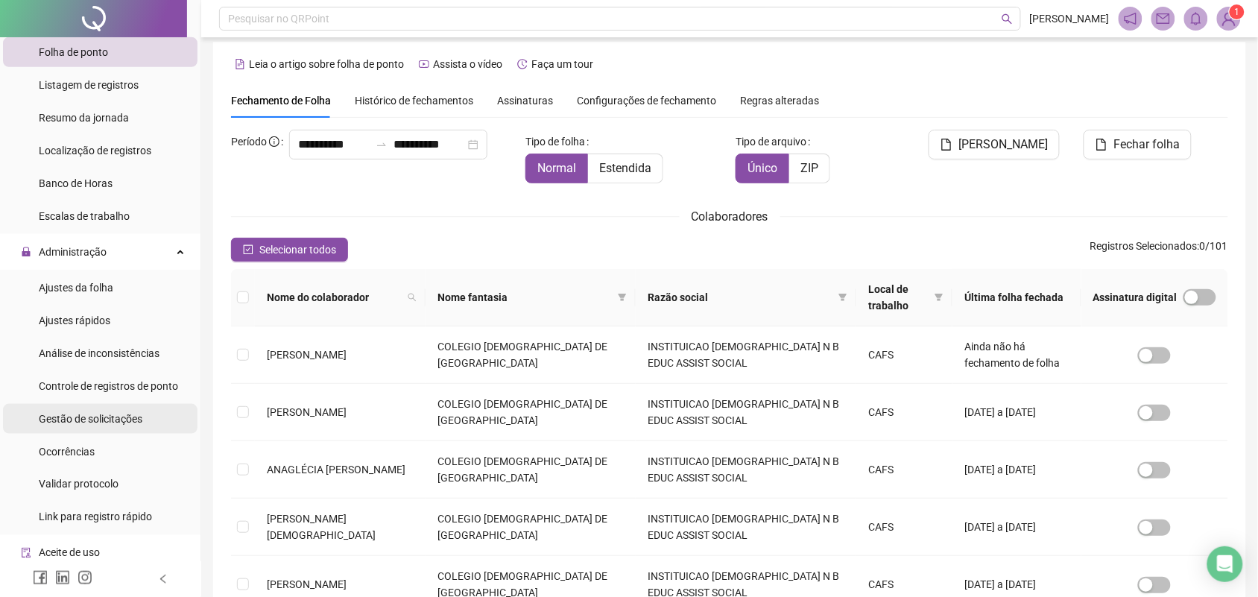
click at [114, 414] on span "Gestão de solicitações" at bounding box center [91, 419] width 104 height 12
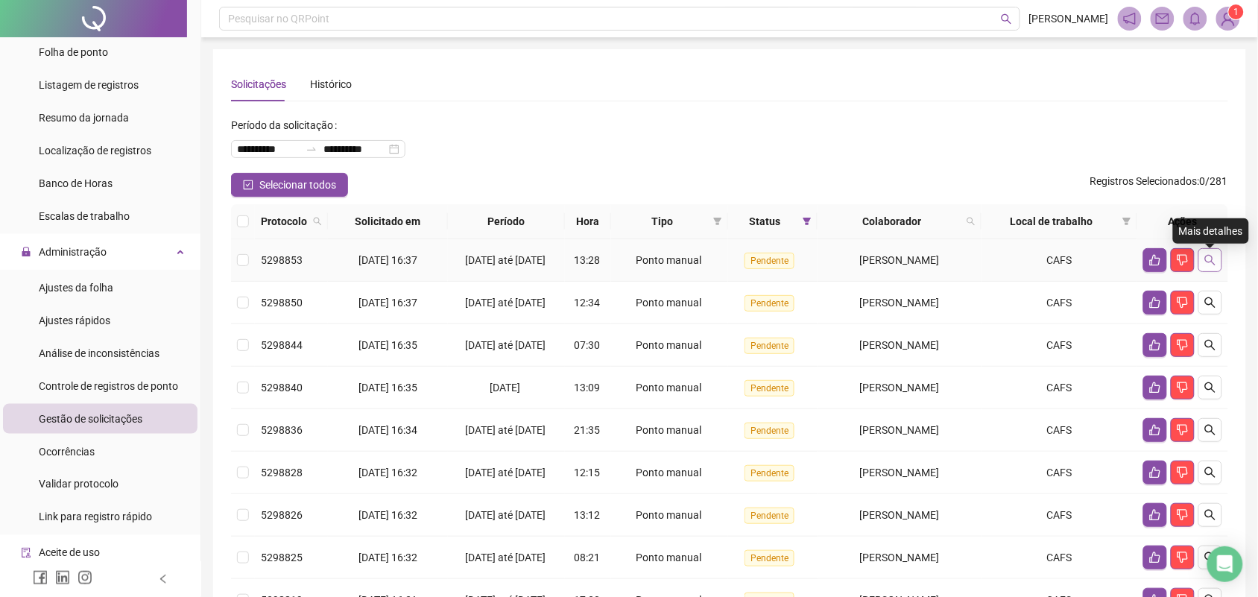
click at [1209, 265] on icon "search" at bounding box center [1210, 260] width 12 height 12
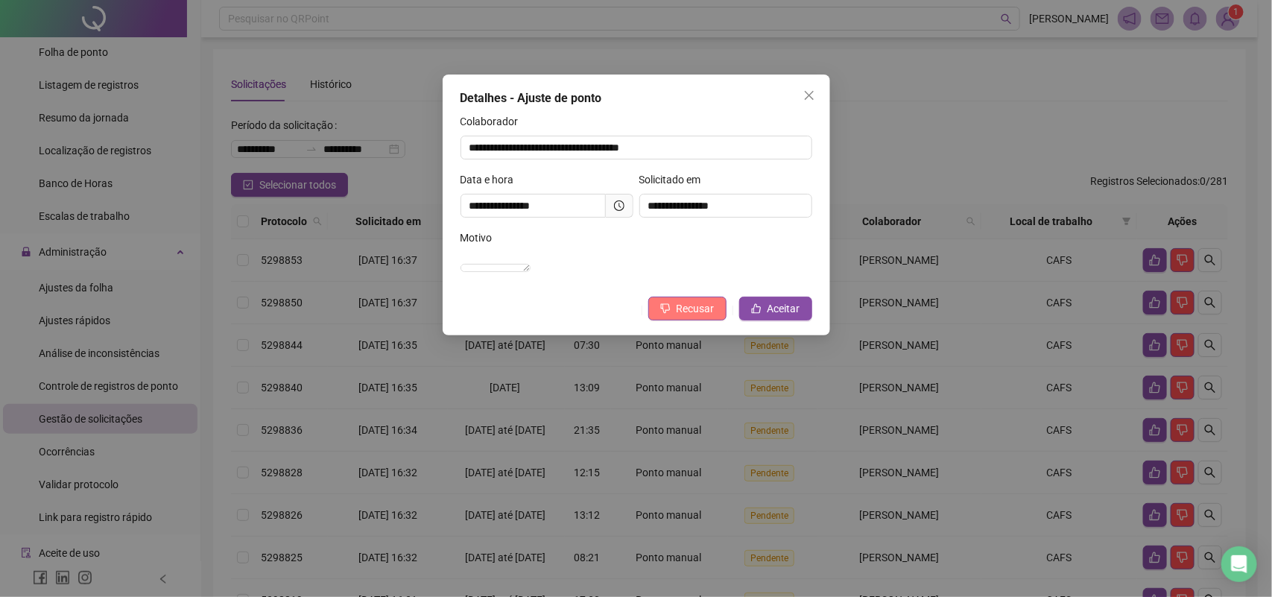
click at [684, 317] on span "Recusar" at bounding box center [696, 308] width 38 height 16
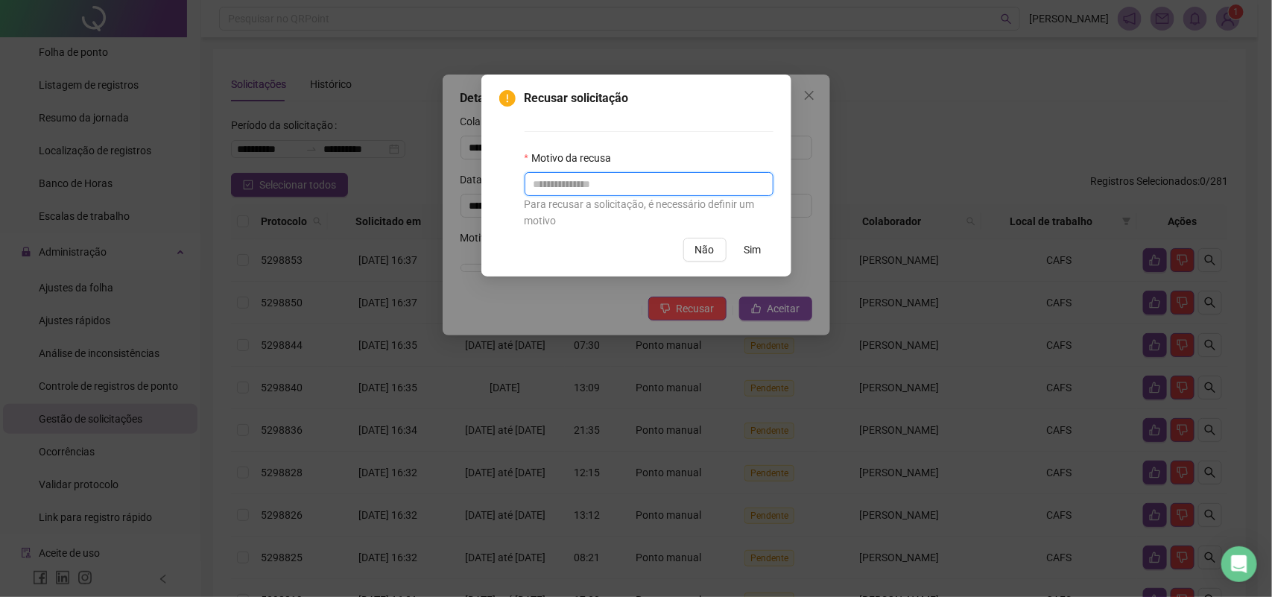
click at [653, 181] on input "text" at bounding box center [649, 184] width 249 height 24
type input "****"
click at [750, 246] on span "Sim" at bounding box center [752, 249] width 17 height 16
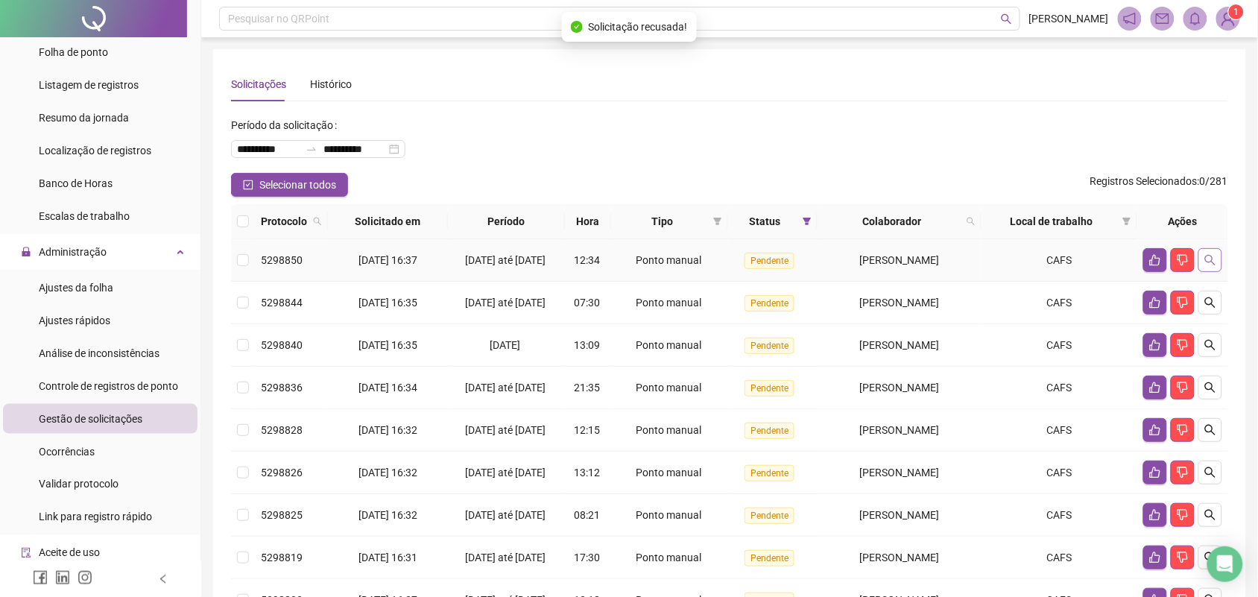
click at [1215, 265] on icon "search" at bounding box center [1210, 260] width 12 height 12
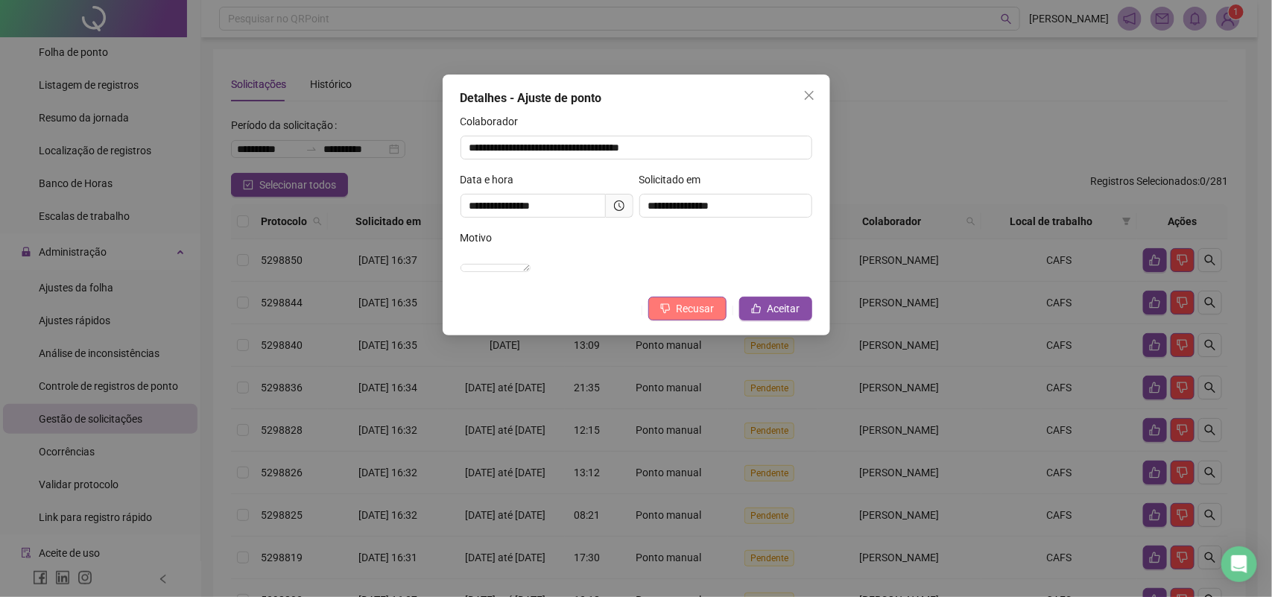
click at [710, 317] on span "Recusar" at bounding box center [696, 308] width 38 height 16
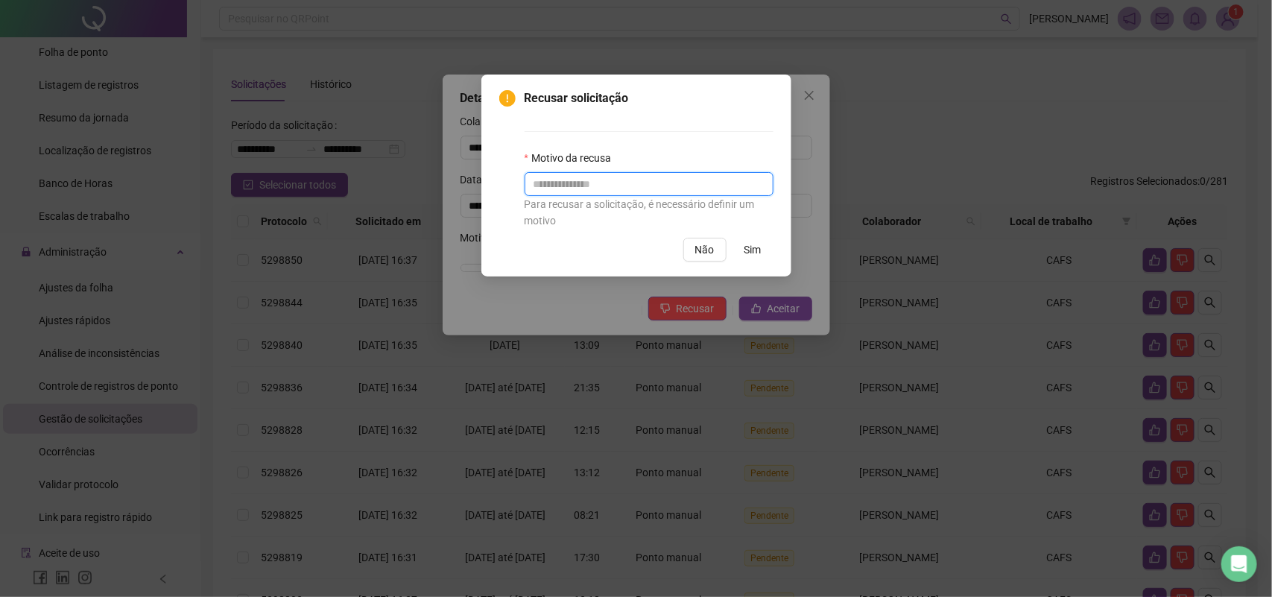
click at [545, 180] on input "text" at bounding box center [649, 184] width 249 height 24
type input "****"
click at [754, 247] on span "Sim" at bounding box center [752, 249] width 17 height 16
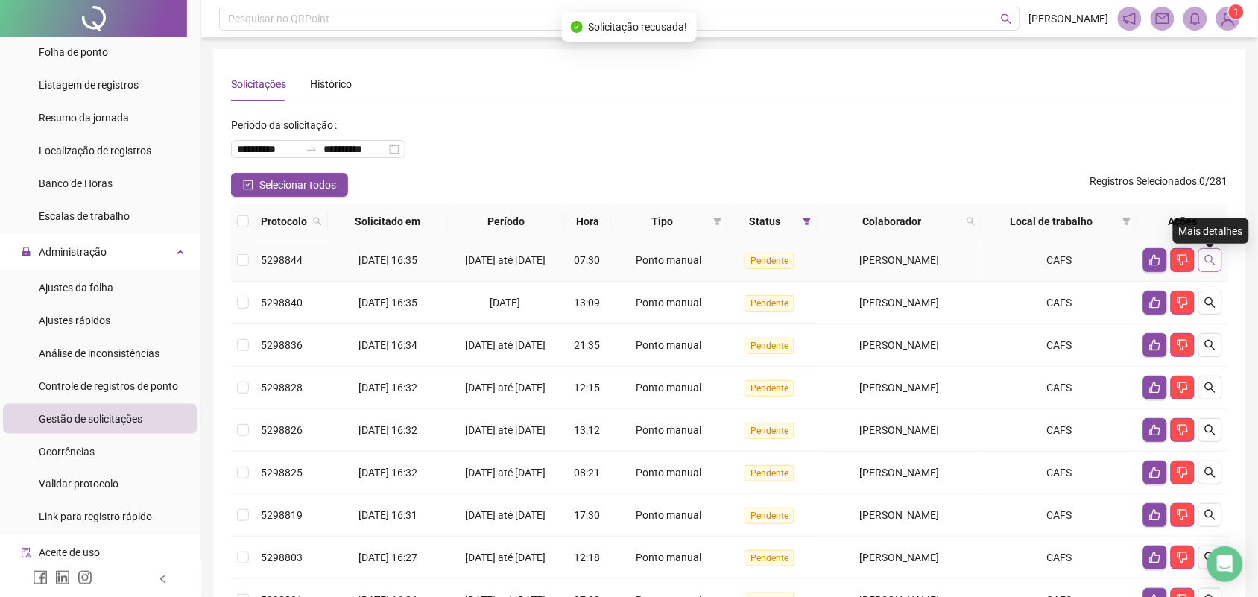
click at [1209, 265] on icon "search" at bounding box center [1210, 260] width 12 height 12
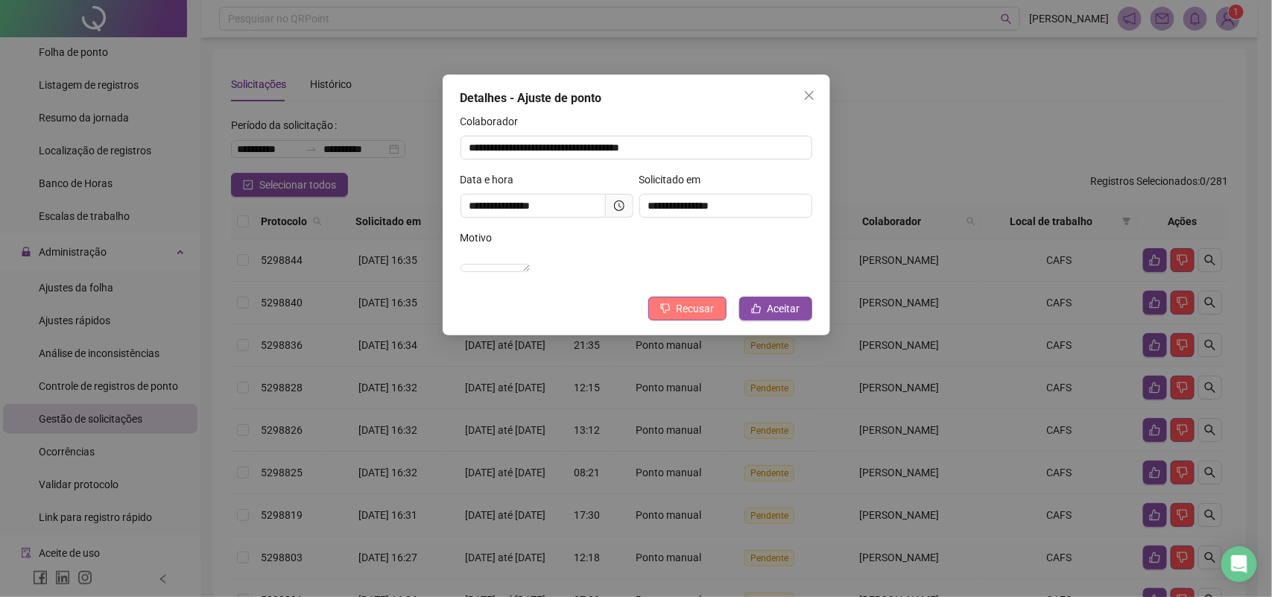
click at [694, 317] on span "Recusar" at bounding box center [696, 308] width 38 height 16
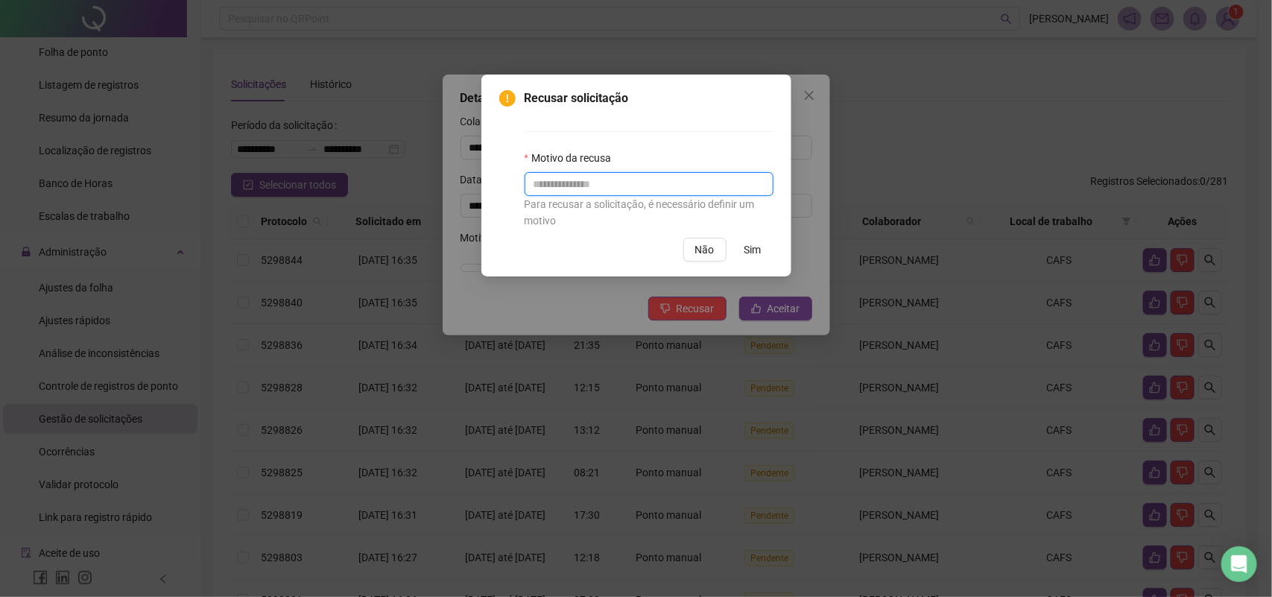
click at [596, 183] on input "text" at bounding box center [649, 184] width 249 height 24
type input "****"
click at [747, 252] on span "Sim" at bounding box center [752, 249] width 17 height 16
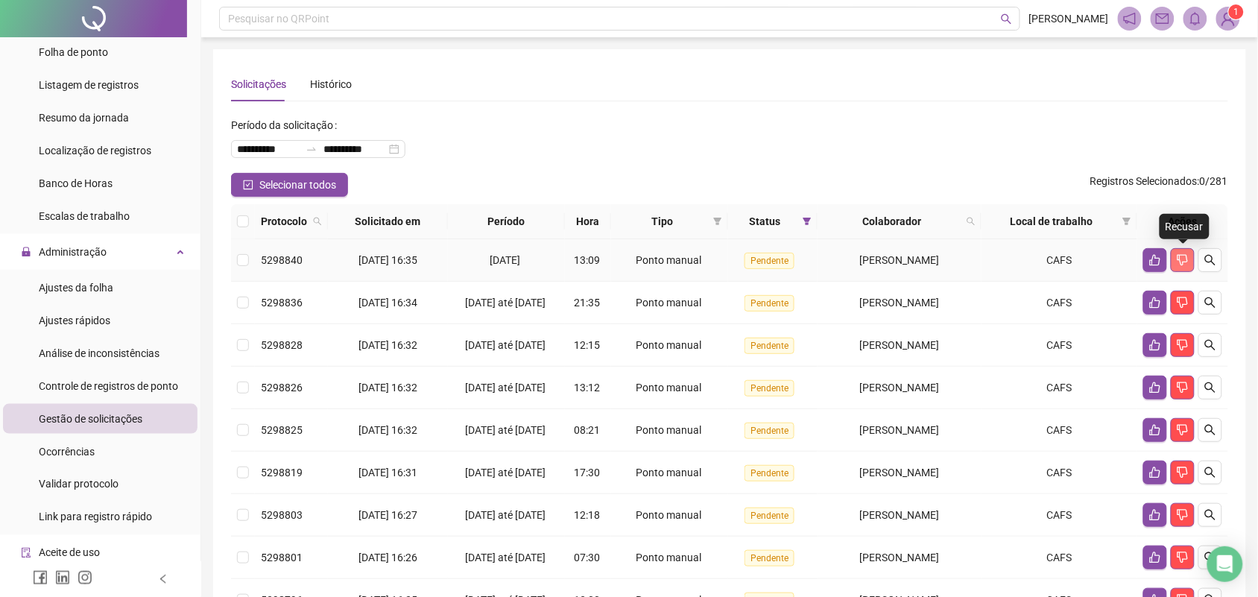
click at [1193, 259] on button "button" at bounding box center [1183, 260] width 24 height 24
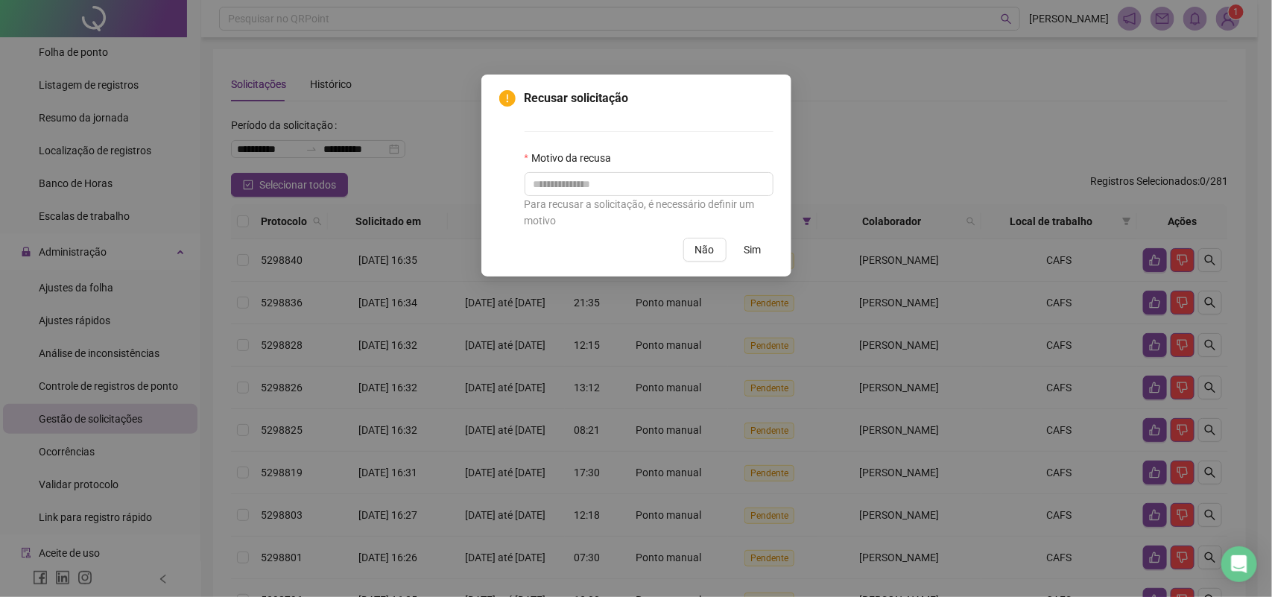
click at [919, 117] on div "Recusar solicitação Motivo da recusa Para recusar a solicitação, é necessário d…" at bounding box center [636, 298] width 1272 height 597
click at [966, 107] on div "Recusar solicitação Motivo da recusa Para recusar a solicitação, é necessário d…" at bounding box center [636, 298] width 1272 height 597
click at [814, 361] on div "Recusar solicitação Motivo da recusa Para recusar a solicitação, é necessário d…" at bounding box center [636, 298] width 1272 height 597
drag, startPoint x: 928, startPoint y: 180, endPoint x: 874, endPoint y: 165, distance: 56.4
click at [929, 179] on div "Recusar solicitação Motivo da recusa Para recusar a solicitação, é necessário d…" at bounding box center [636, 298] width 1272 height 597
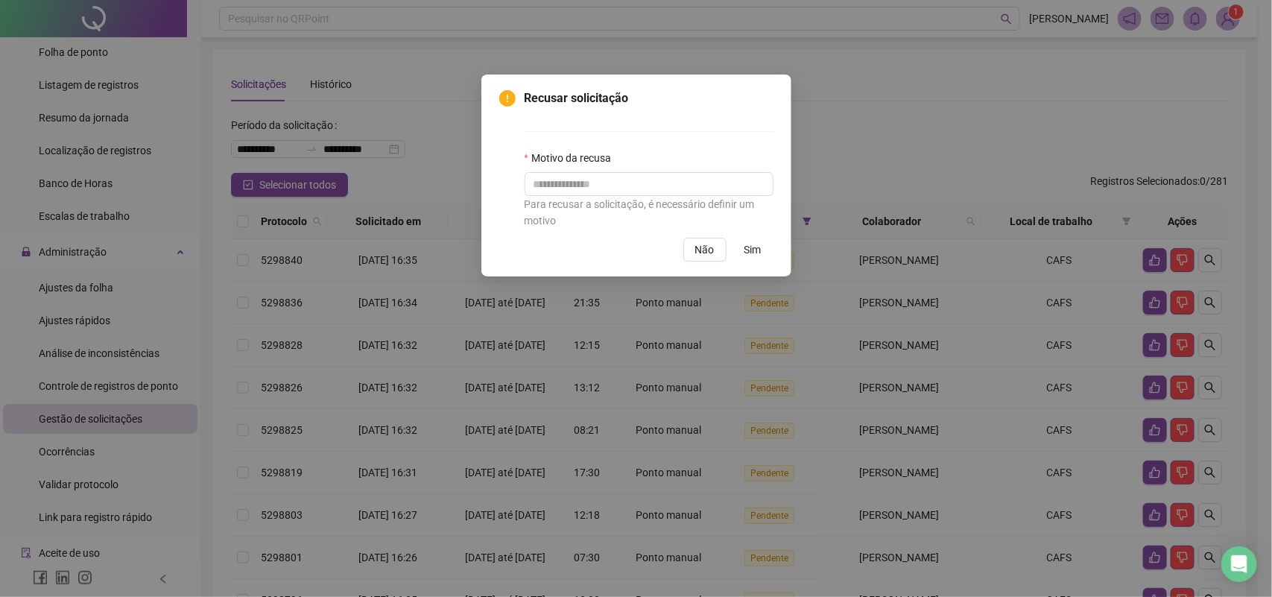
click at [889, 142] on div "Recusar solicitação Motivo da recusa Para recusar a solicitação, é necessário d…" at bounding box center [636, 298] width 1272 height 597
click at [936, 139] on div "Recusar solicitação Motivo da recusa Para recusar a solicitação, é necessário d…" at bounding box center [636, 298] width 1272 height 597
click at [922, 136] on div "Recusar solicitação Motivo da recusa Para recusar a solicitação, é necessário d…" at bounding box center [636, 298] width 1272 height 597
click at [440, 93] on div "Recusar solicitação Motivo da recusa Para recusar a solicitação, é necessário d…" at bounding box center [636, 298] width 1272 height 597
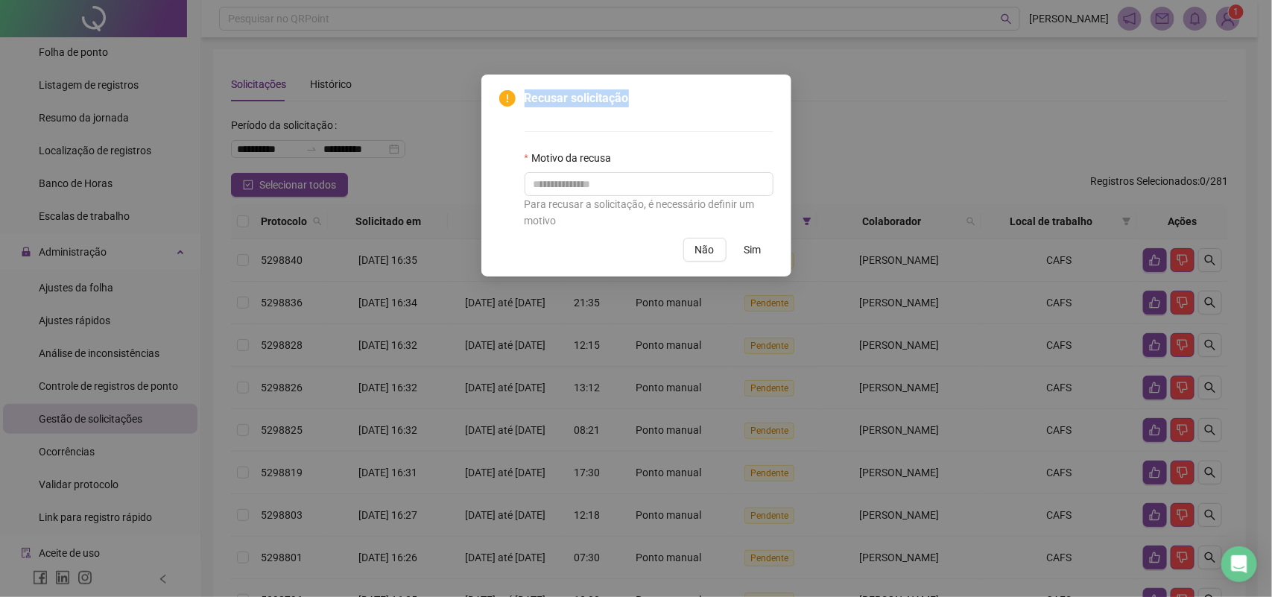
click at [440, 93] on div "Recusar solicitação Motivo da recusa Para recusar a solicitação, é necessário d…" at bounding box center [636, 298] width 1272 height 597
drag, startPoint x: 872, startPoint y: 498, endPoint x: 854, endPoint y: 494, distance: 18.3
click at [873, 498] on div "Recusar solicitação Motivo da recusa Para recusar a solicitação, é necessário d…" at bounding box center [636, 298] width 1272 height 597
click at [844, 487] on div "Recusar solicitação Motivo da recusa Para recusar a solicitação, é necessário d…" at bounding box center [636, 298] width 1272 height 597
click at [710, 250] on span "Não" at bounding box center [704, 249] width 19 height 16
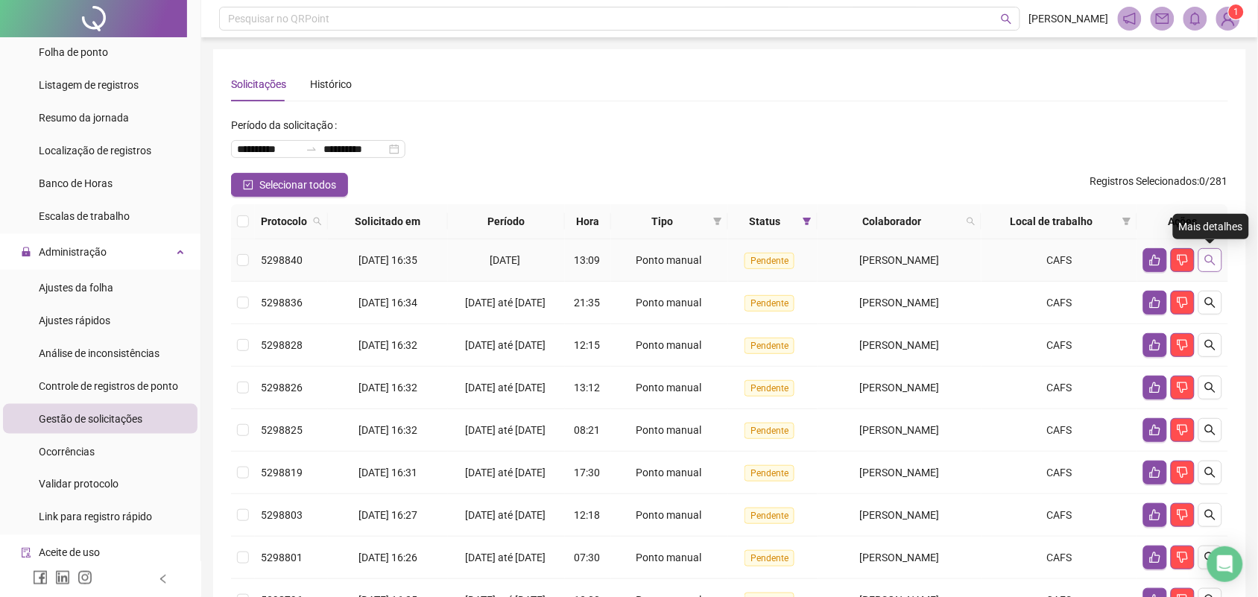
click at [1211, 256] on icon "search" at bounding box center [1210, 260] width 10 height 10
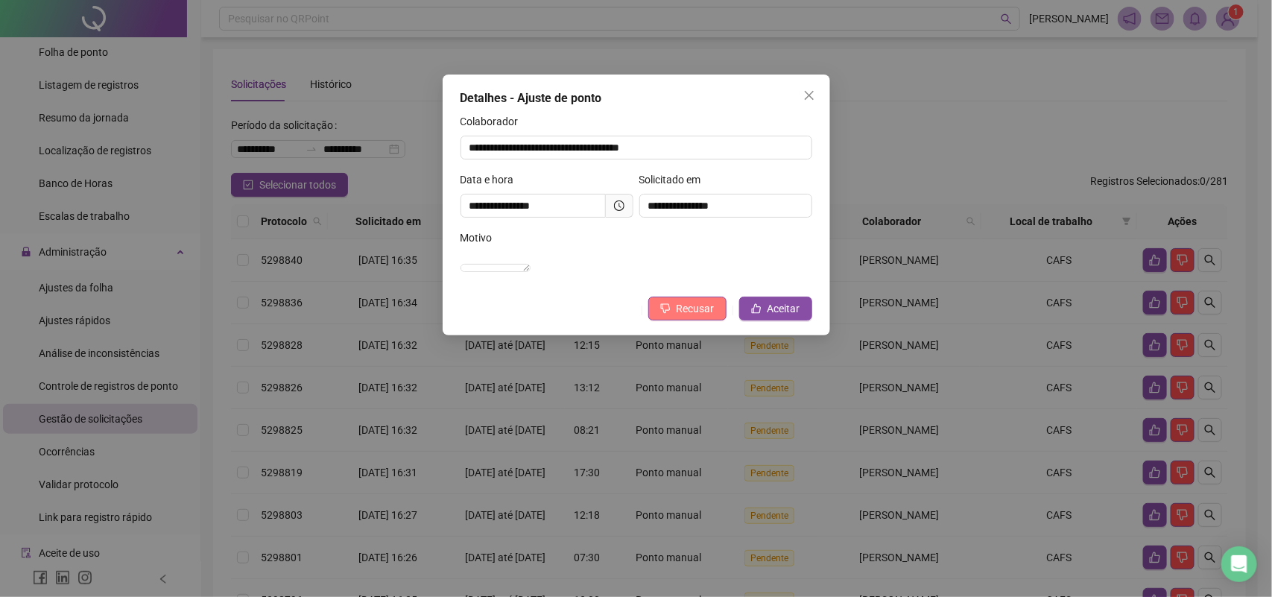
click at [683, 317] on span "Recusar" at bounding box center [696, 308] width 38 height 16
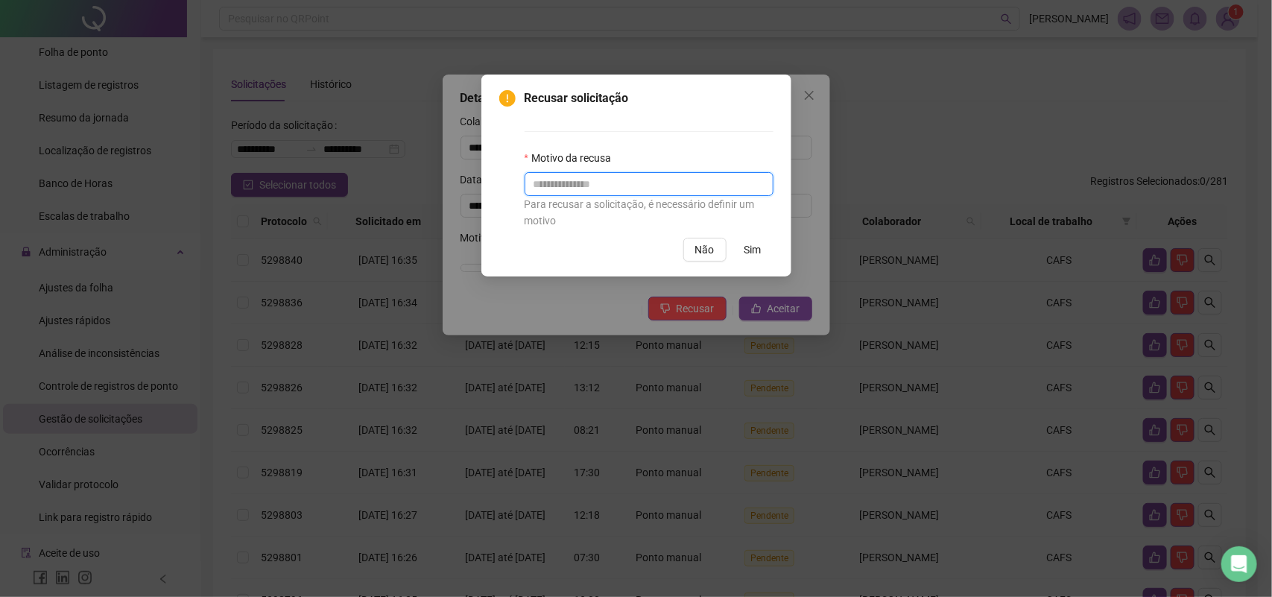
click at [550, 175] on input "text" at bounding box center [649, 184] width 249 height 24
type input "****"
click at [750, 252] on span "Sim" at bounding box center [752, 249] width 17 height 16
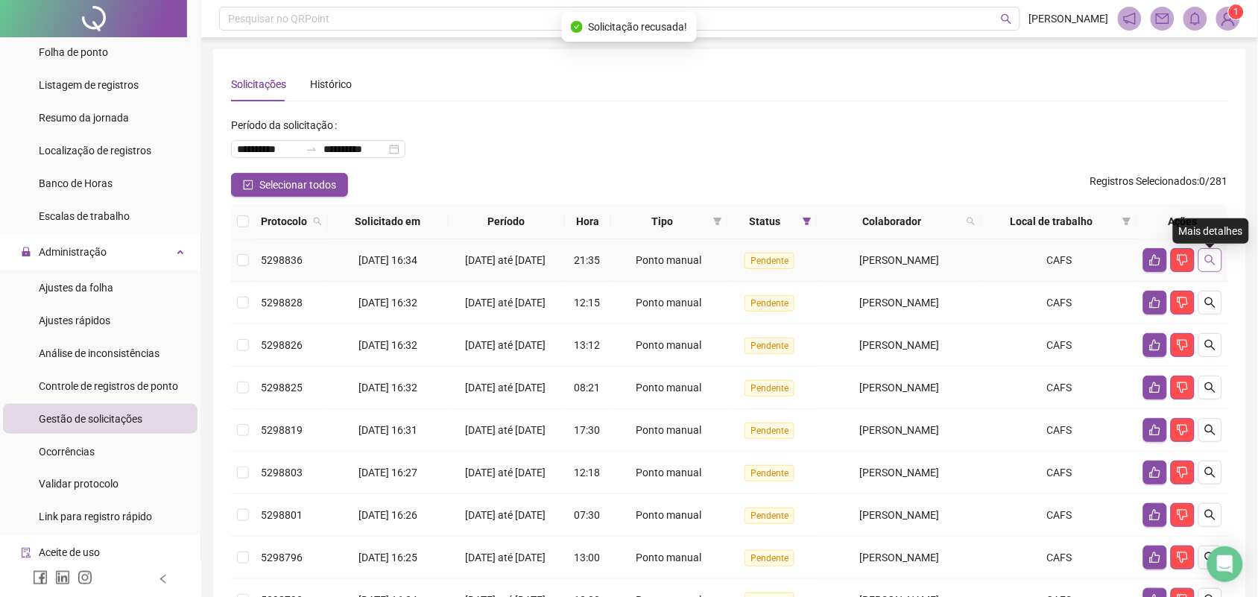
click at [1203, 270] on button "button" at bounding box center [1210, 260] width 24 height 24
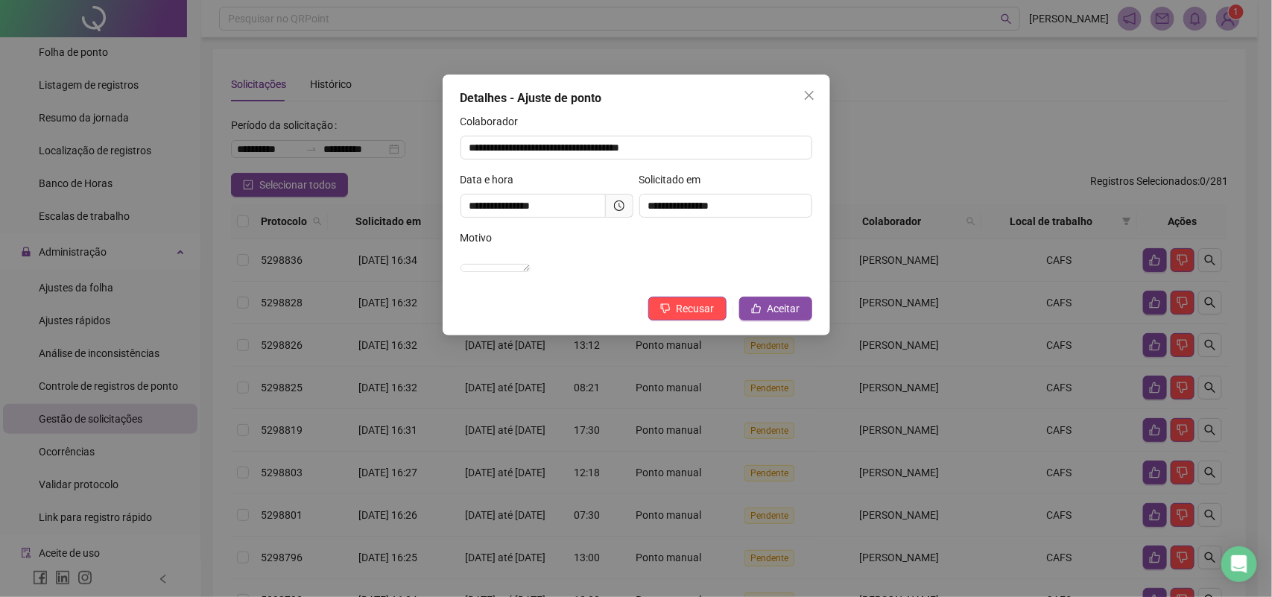
click at [813, 94] on icon "close" at bounding box center [809, 95] width 12 height 12
